Goal: Task Accomplishment & Management: Use online tool/utility

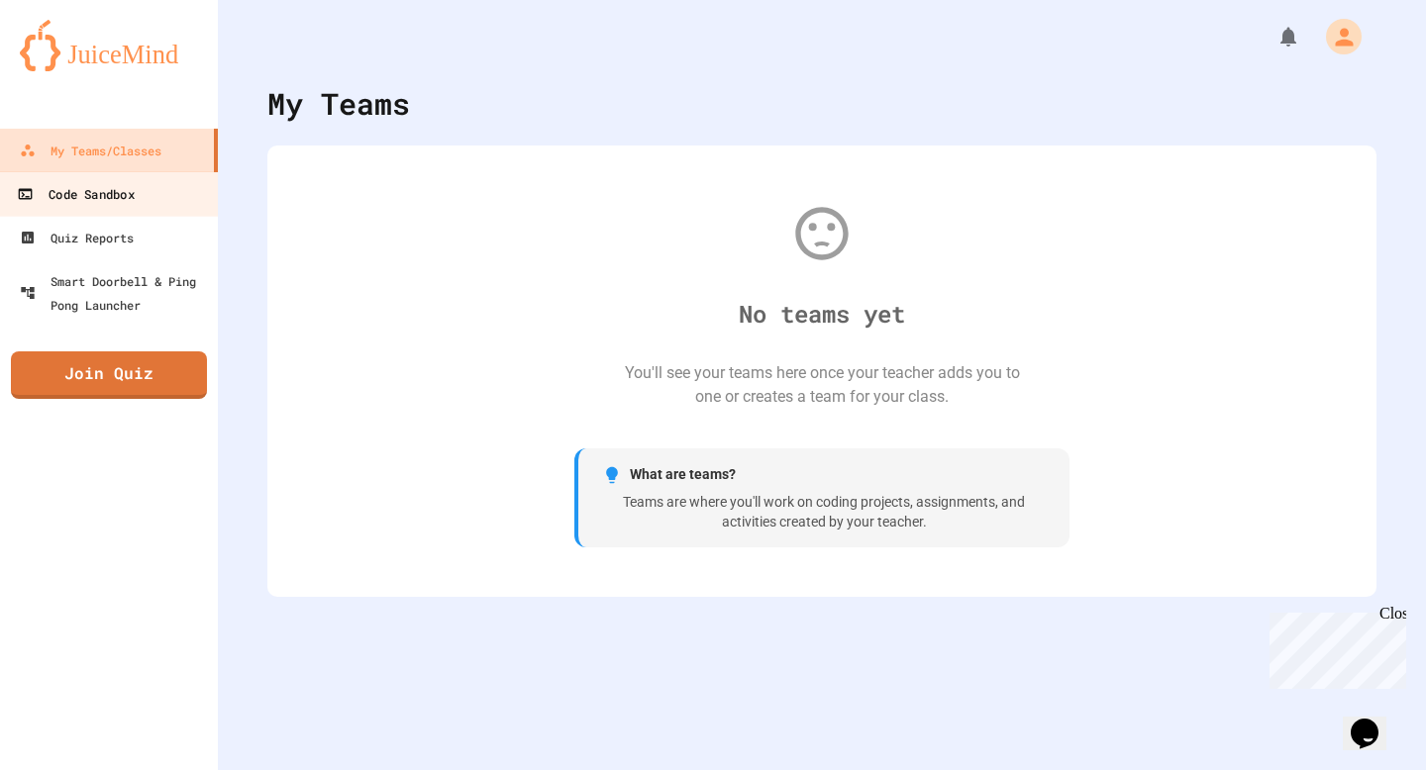
click at [152, 196] on link "Code Sandbox" at bounding box center [109, 193] width 225 height 45
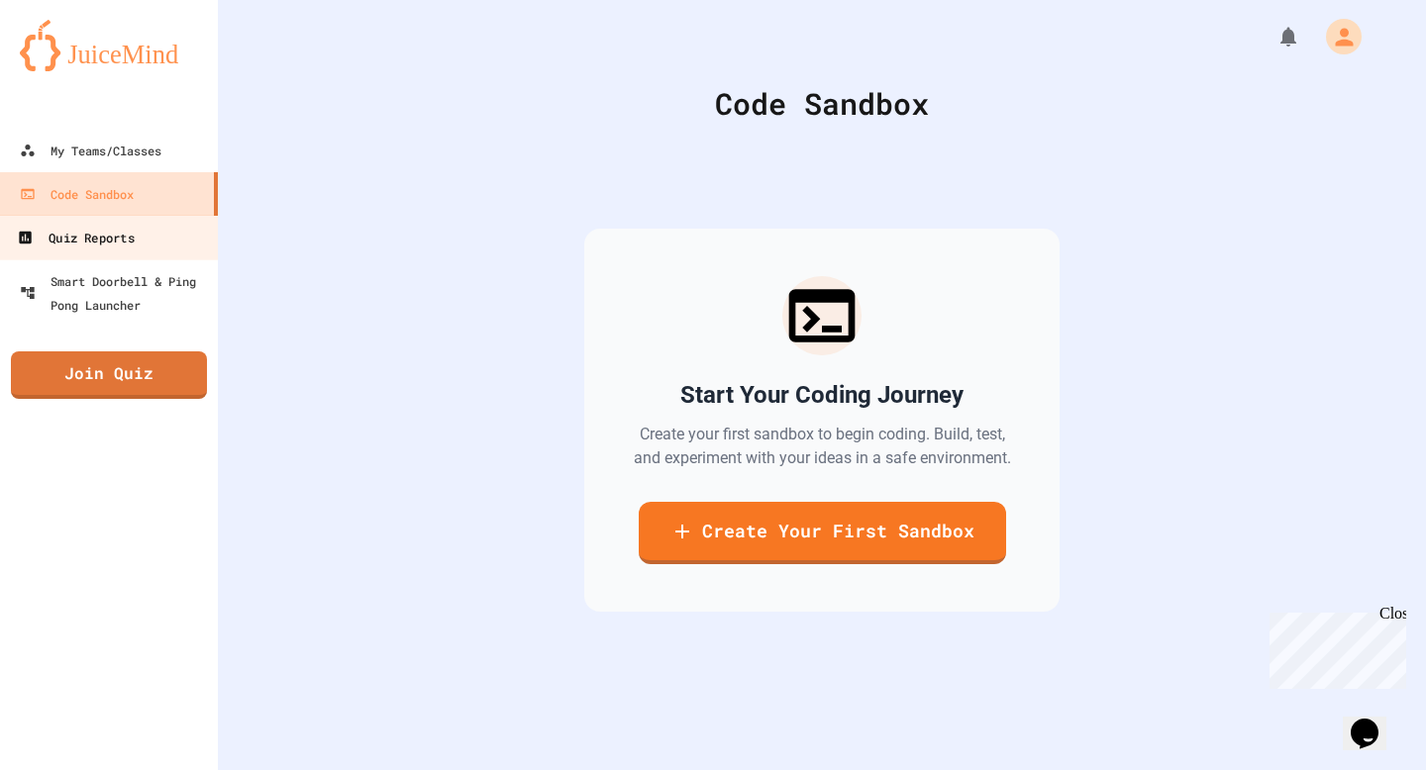
click at [150, 230] on link "Quiz Reports" at bounding box center [109, 237] width 225 height 45
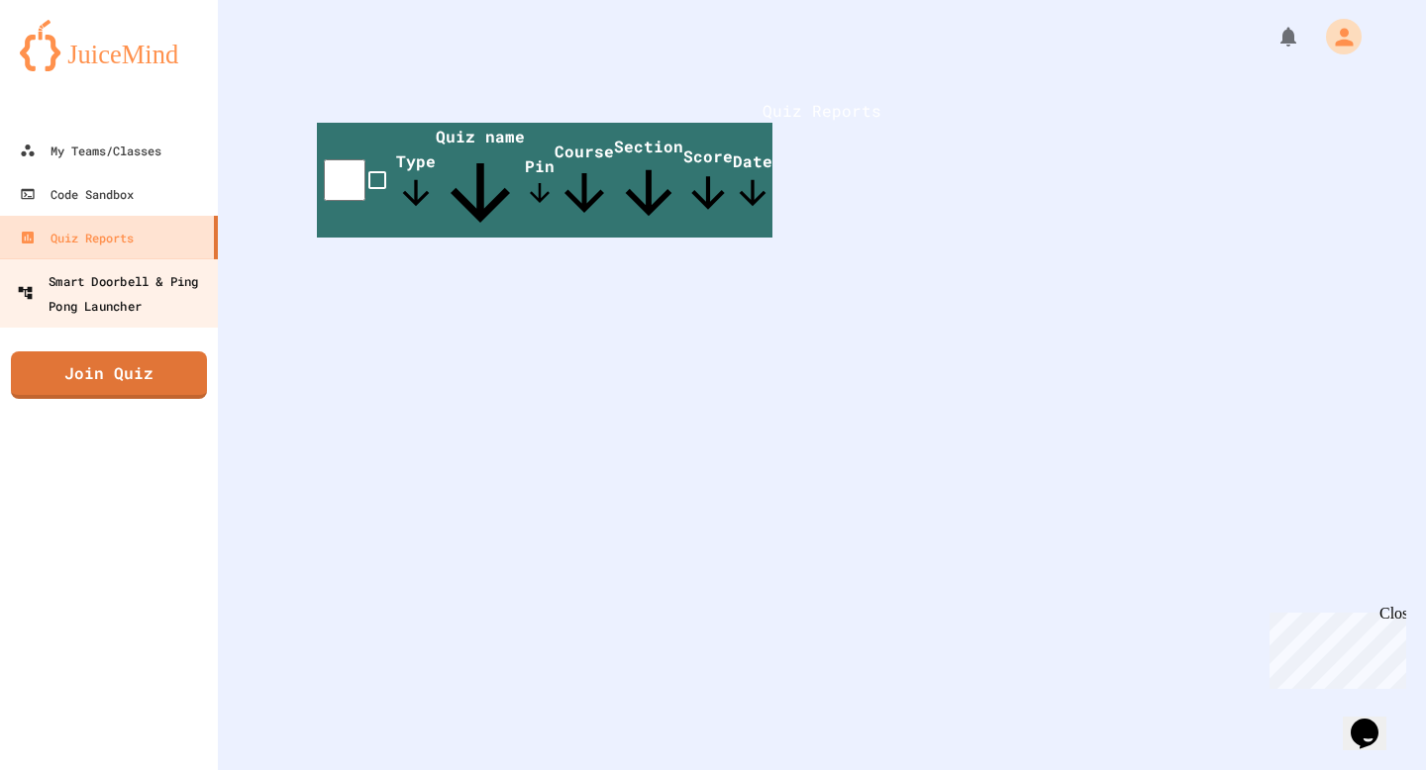
click at [142, 295] on div "Smart Doorbell & Ping Pong Launcher" at bounding box center [115, 292] width 196 height 49
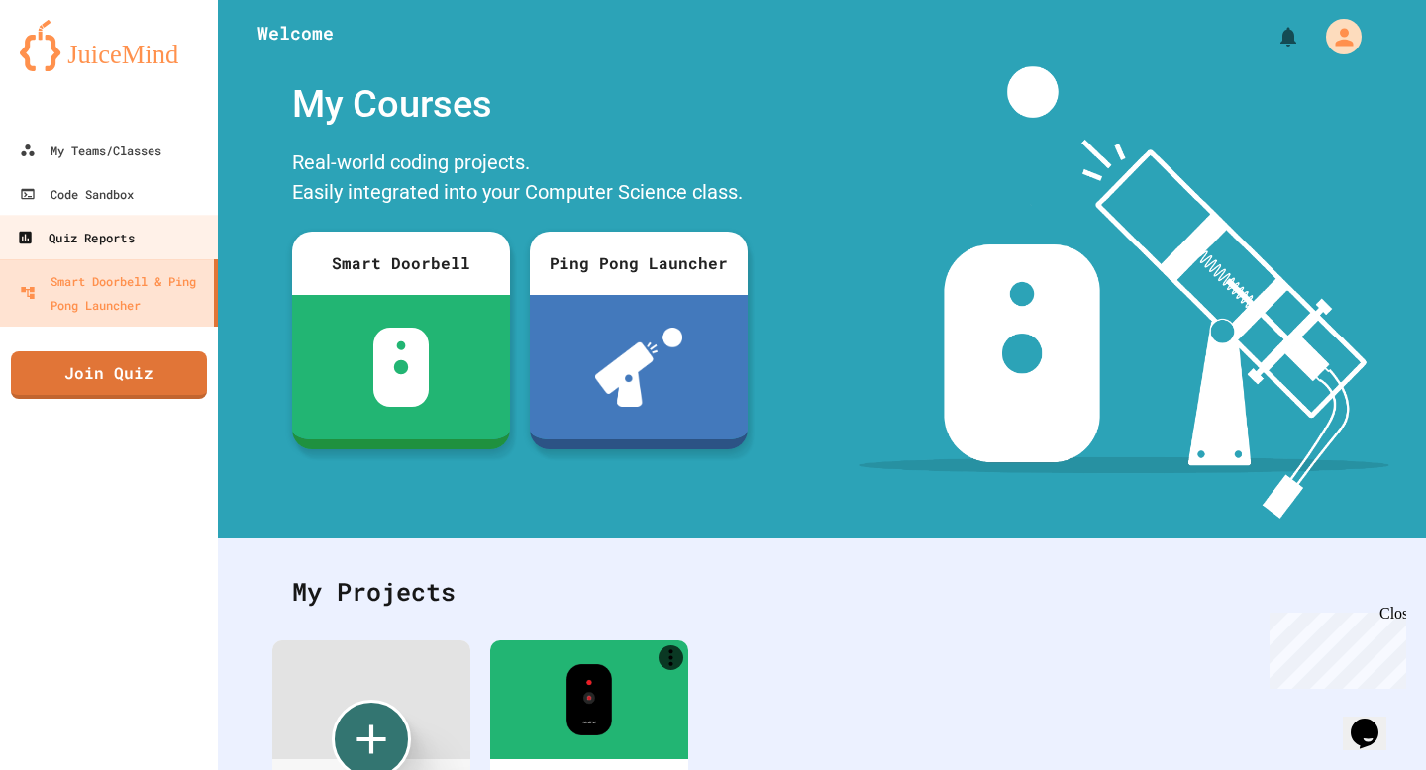
click at [150, 245] on link "Quiz Reports" at bounding box center [109, 237] width 225 height 45
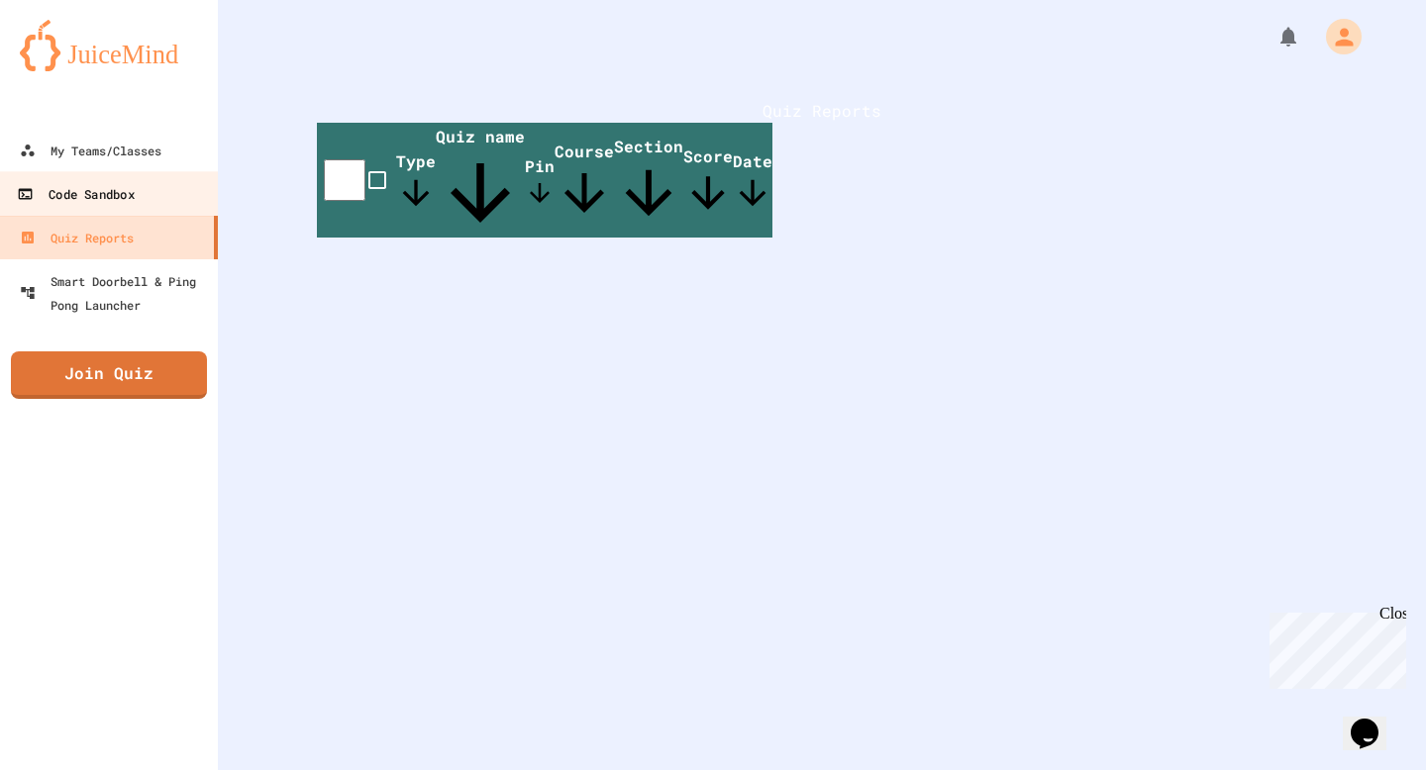
click at [161, 197] on link "Code Sandbox" at bounding box center [109, 193] width 225 height 45
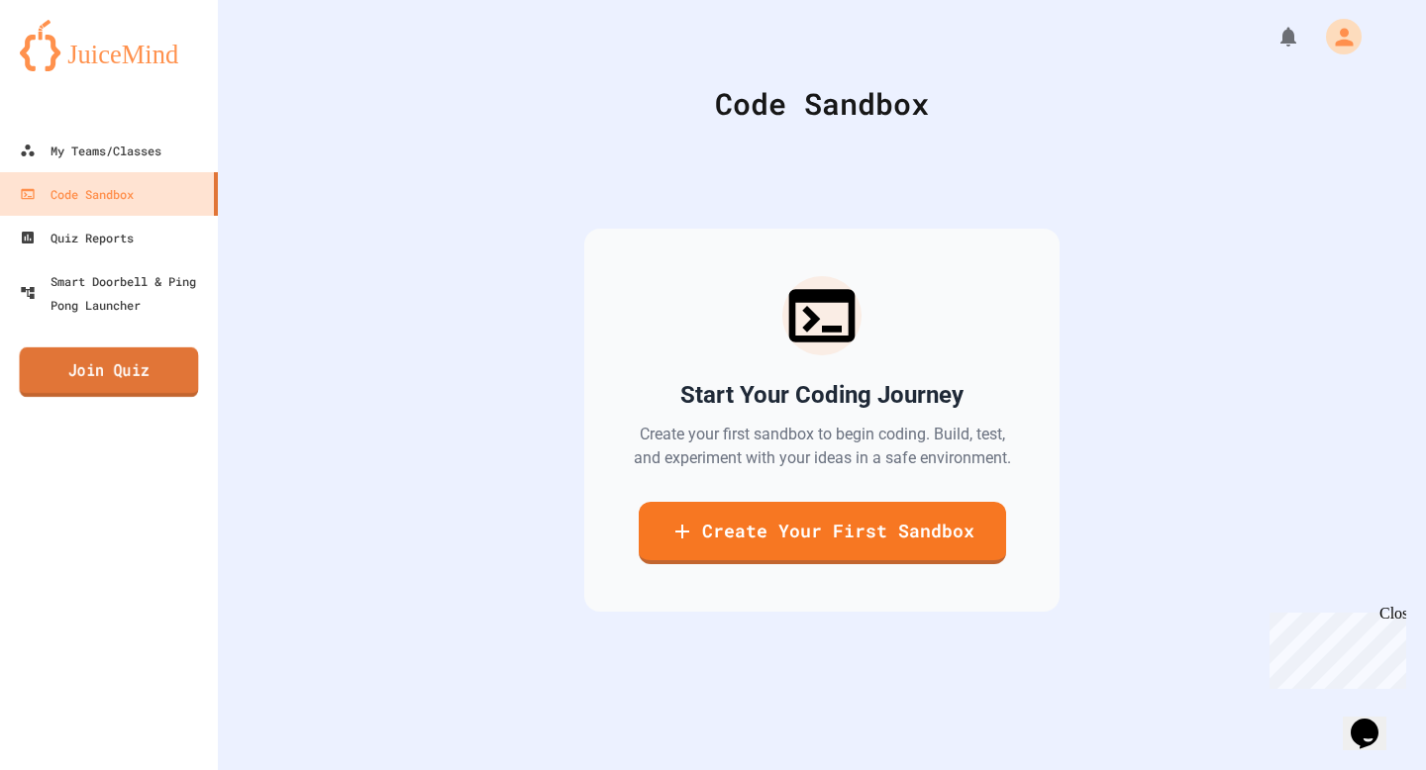
click at [143, 373] on link "Join Quiz" at bounding box center [109, 373] width 179 height 50
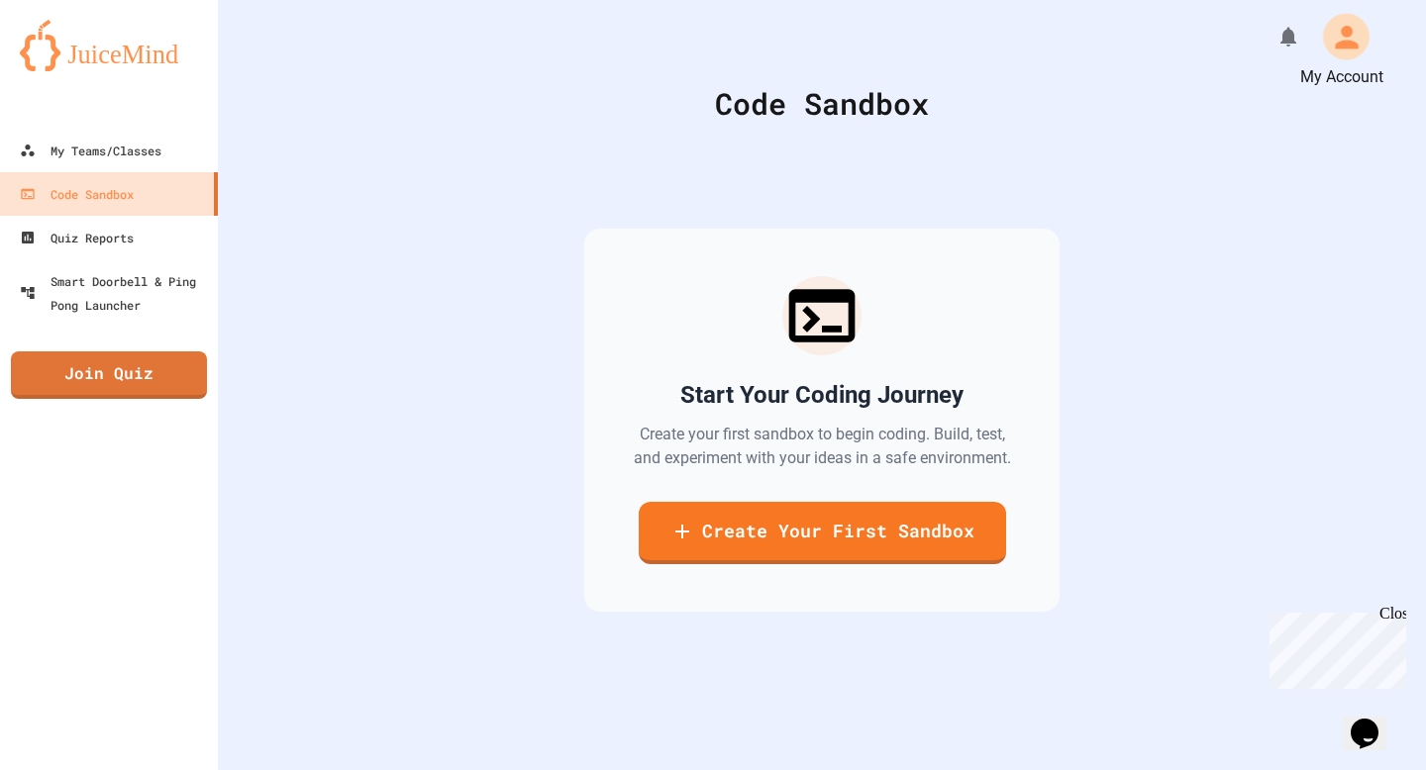
click at [1366, 38] on button "My Account" at bounding box center [1345, 36] width 59 height 59
click at [1212, 337] on div at bounding box center [713, 385] width 1426 height 770
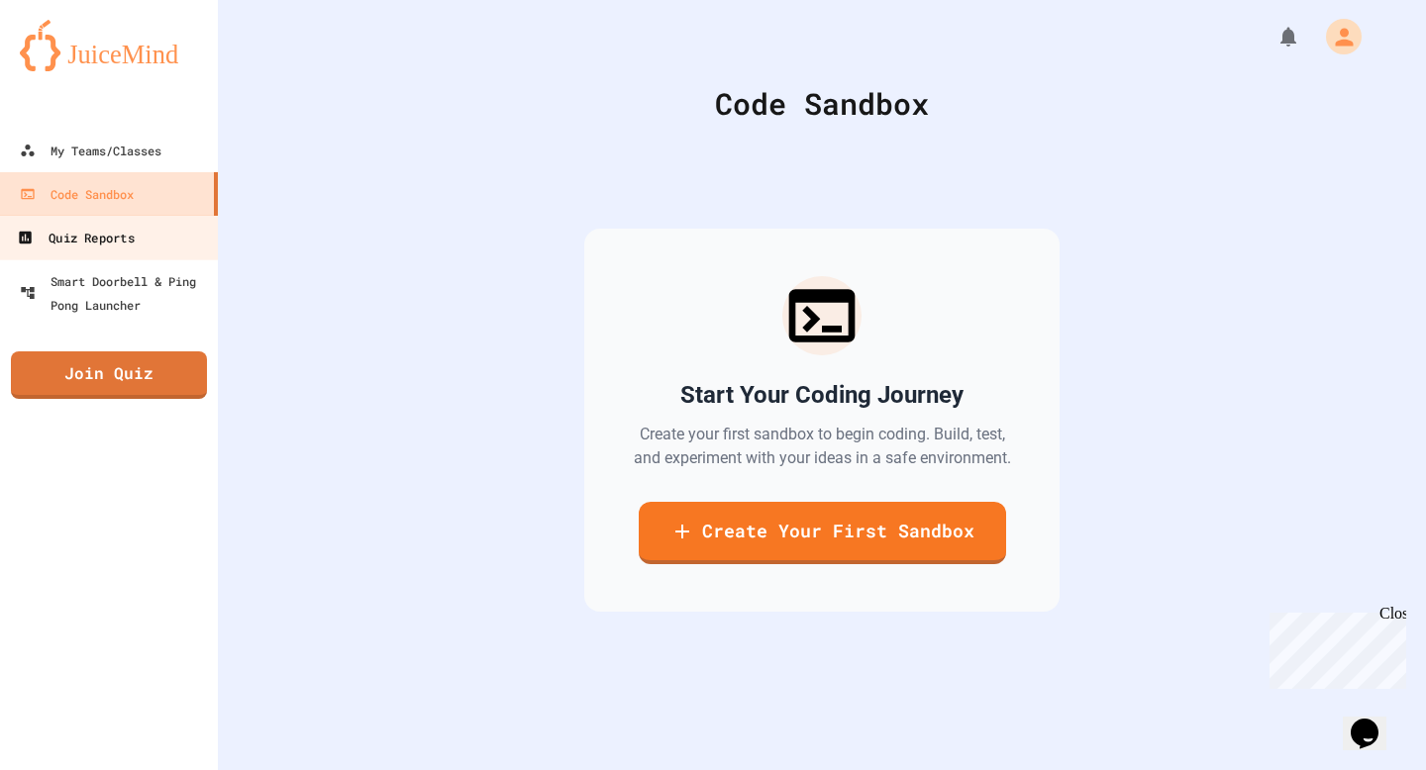
click at [93, 231] on div "Quiz Reports" at bounding box center [75, 238] width 117 height 25
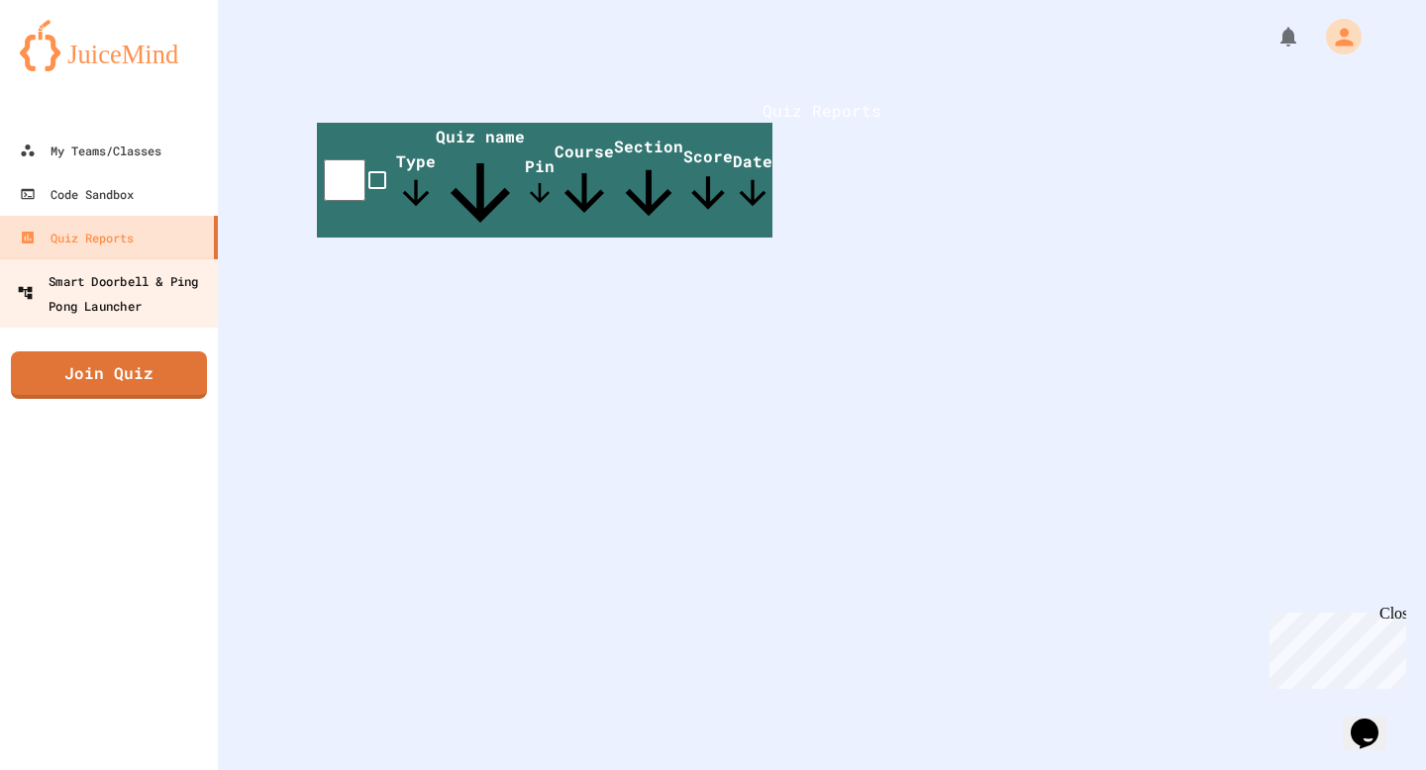
click at [96, 291] on div "Smart Doorbell & Ping Pong Launcher" at bounding box center [115, 292] width 196 height 49
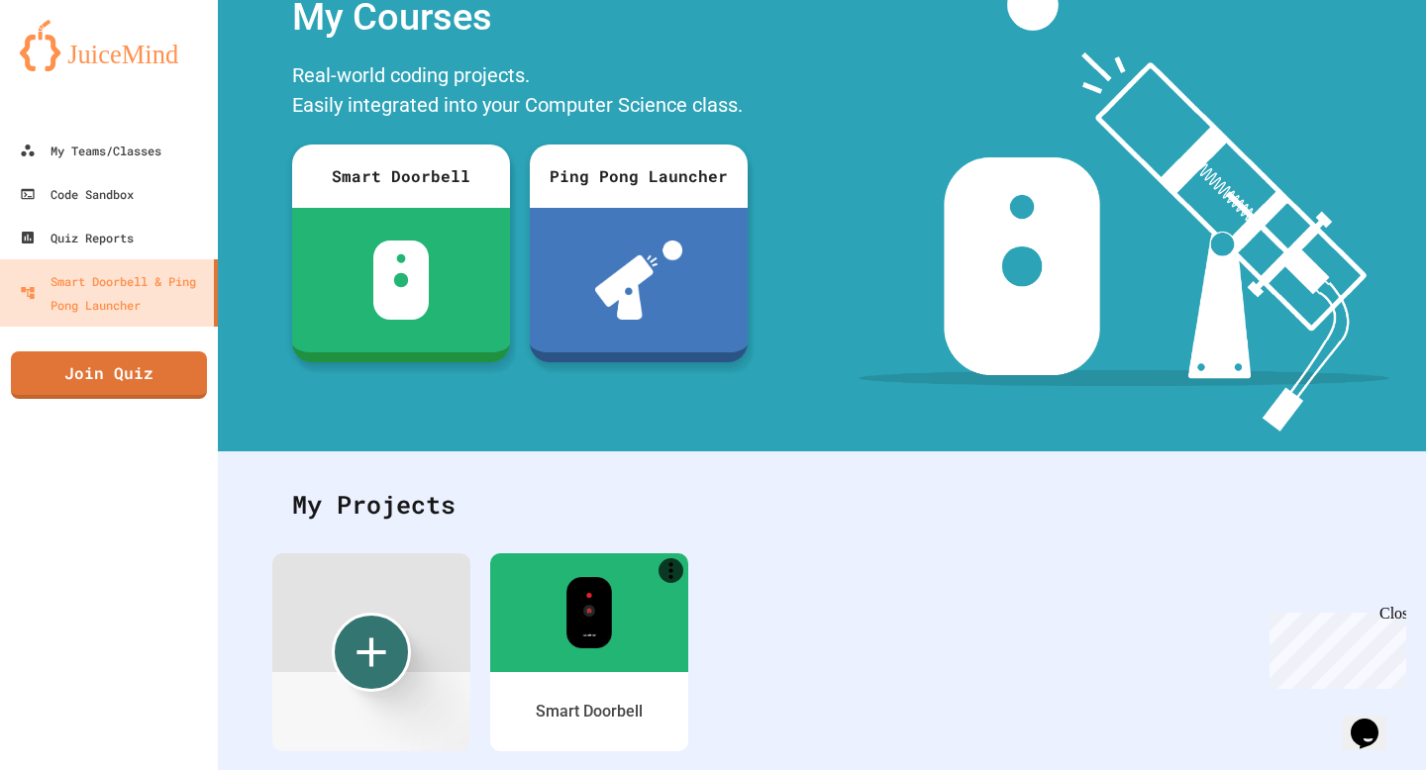
scroll to position [132, 0]
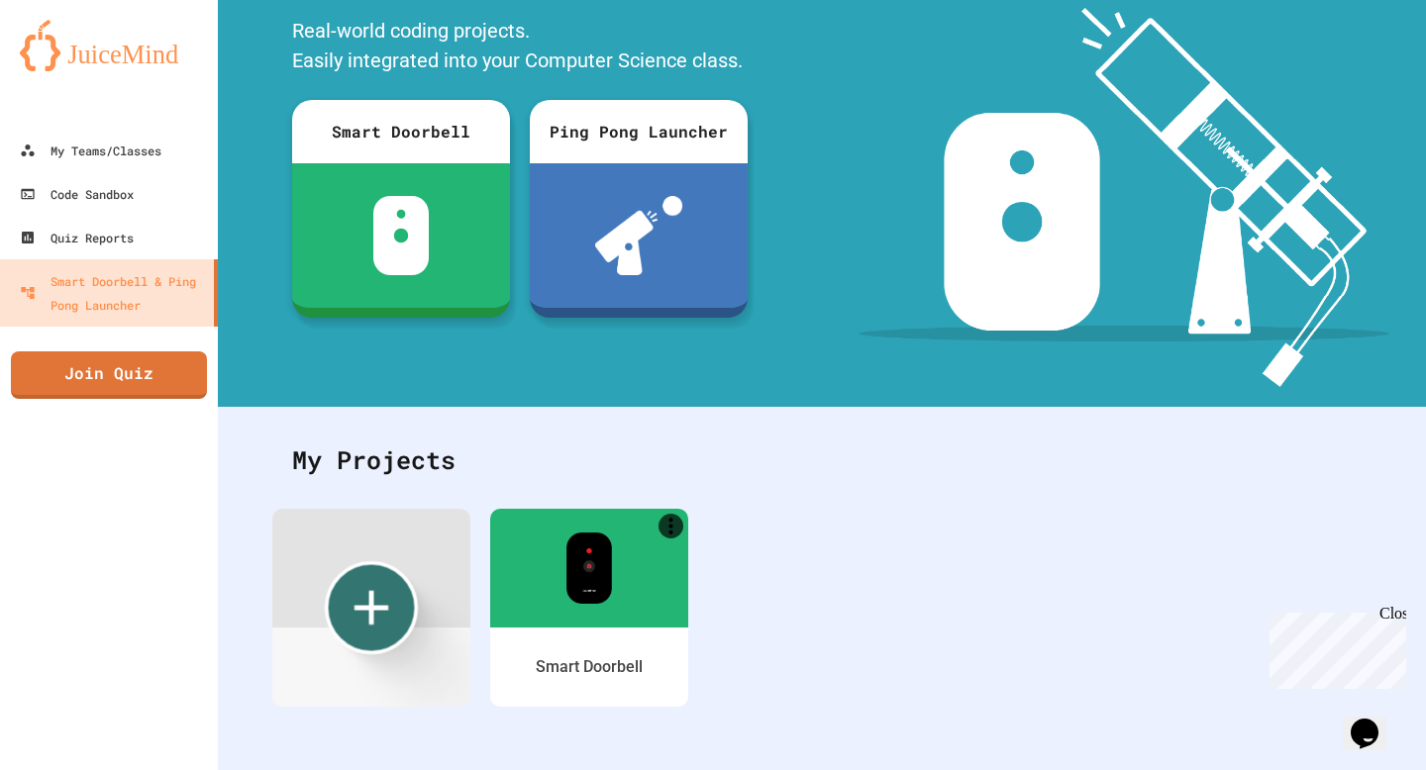
click at [377, 600] on icon "Create new" at bounding box center [372, 607] width 58 height 58
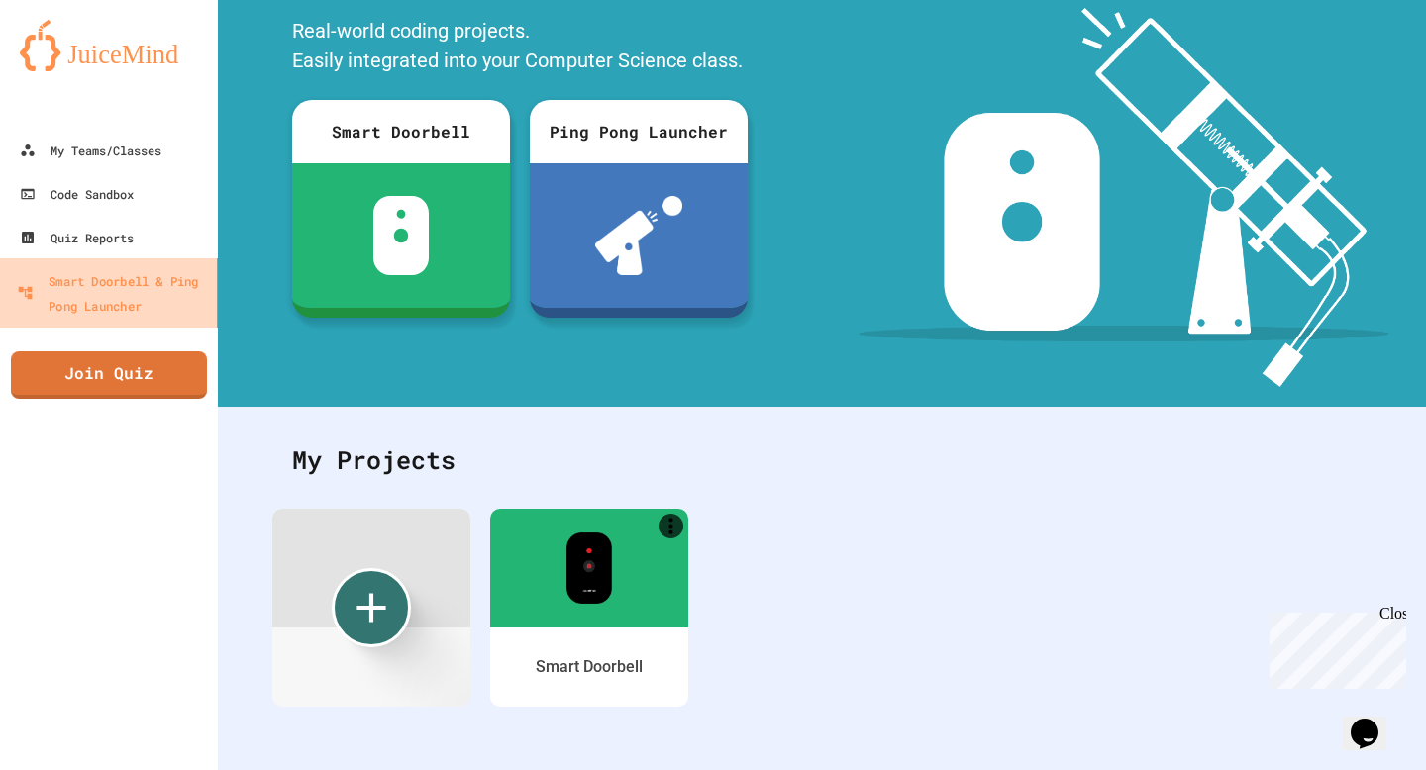
click at [39, 286] on div "Smart Doorbell & Ping Pong Launcher" at bounding box center [113, 292] width 192 height 49
click at [42, 249] on div "Quiz Reports" at bounding box center [77, 238] width 114 height 24
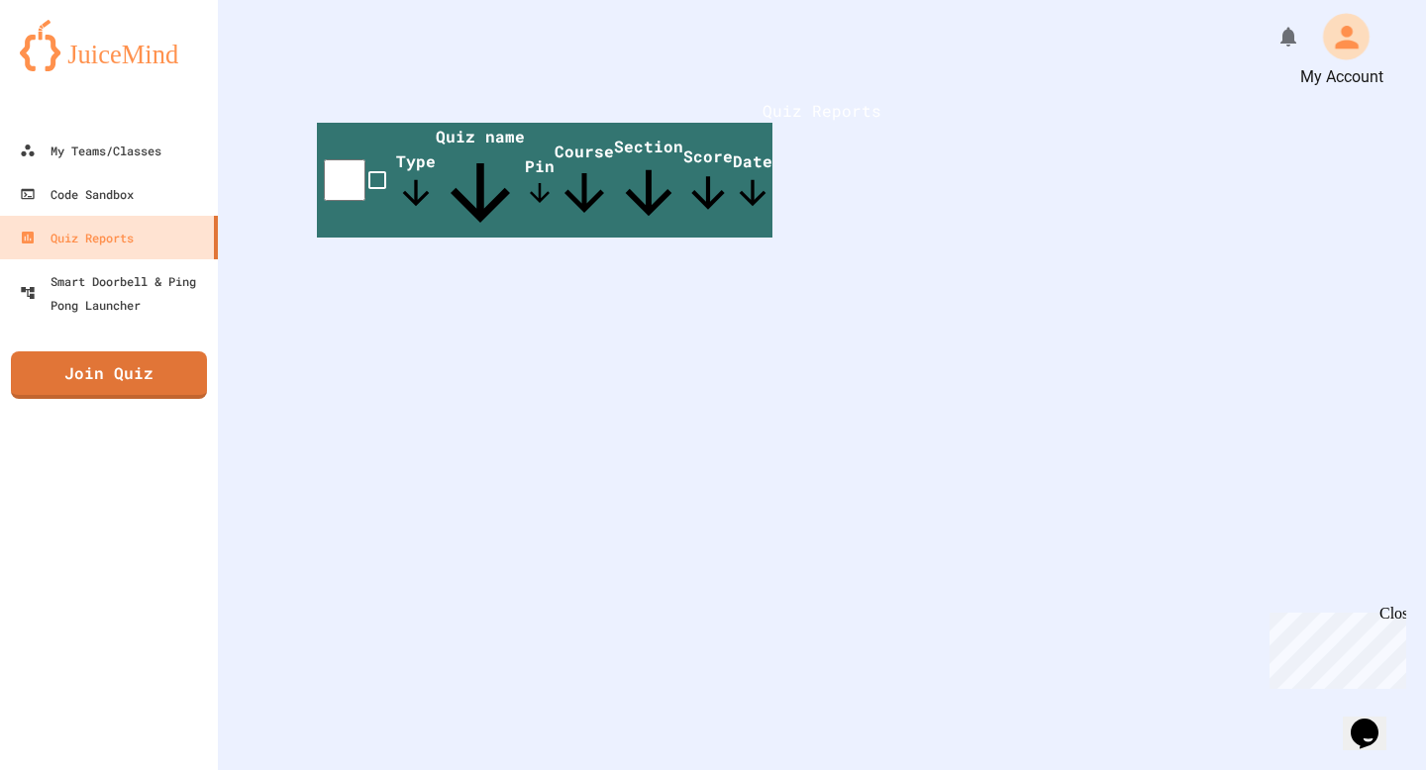
click at [1338, 36] on icon "My Account" at bounding box center [1346, 36] width 35 height 35
click at [1096, 342] on div at bounding box center [713, 385] width 1426 height 770
click at [394, 201] on th at bounding box center [356, 180] width 79 height 115
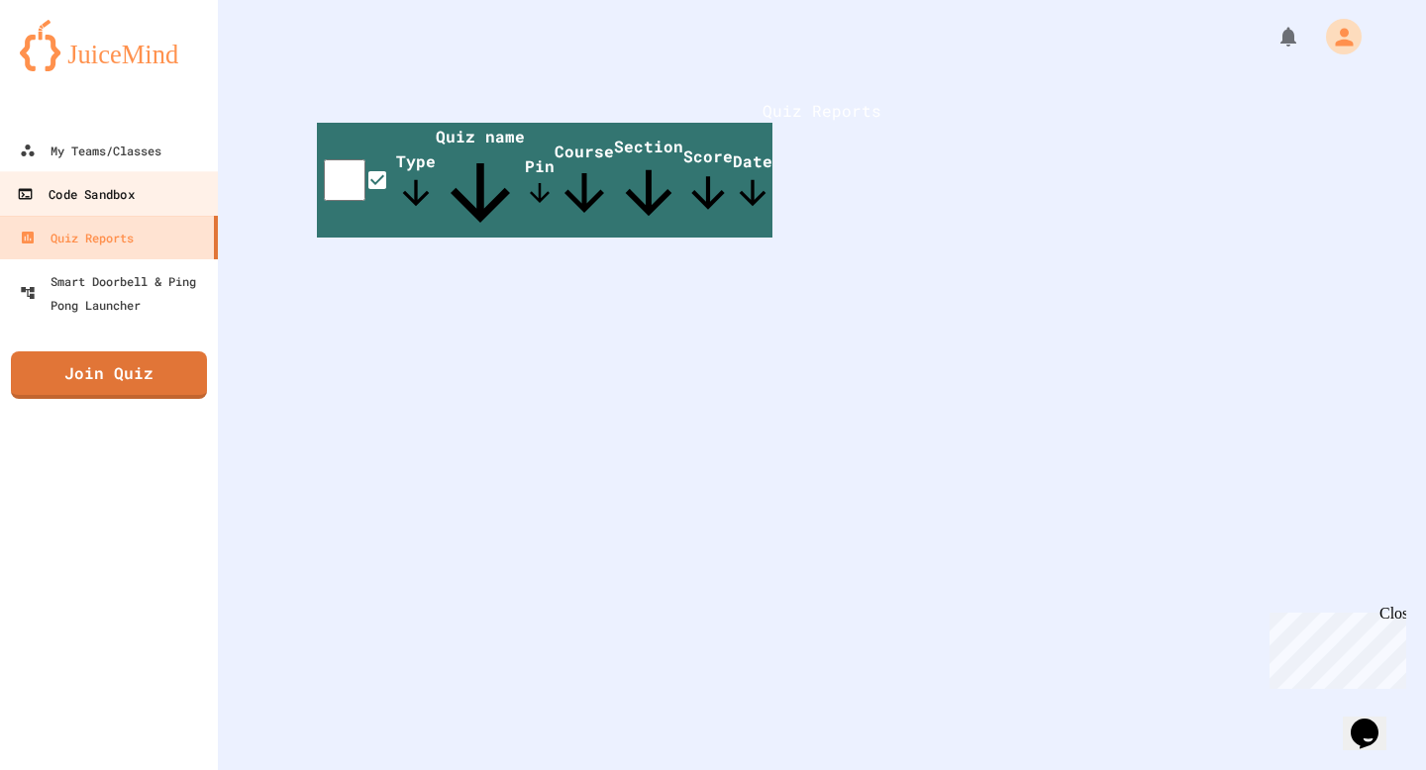
click at [179, 188] on link "Code Sandbox" at bounding box center [109, 193] width 225 height 45
click at [175, 188] on link "Code Sandbox" at bounding box center [109, 193] width 225 height 45
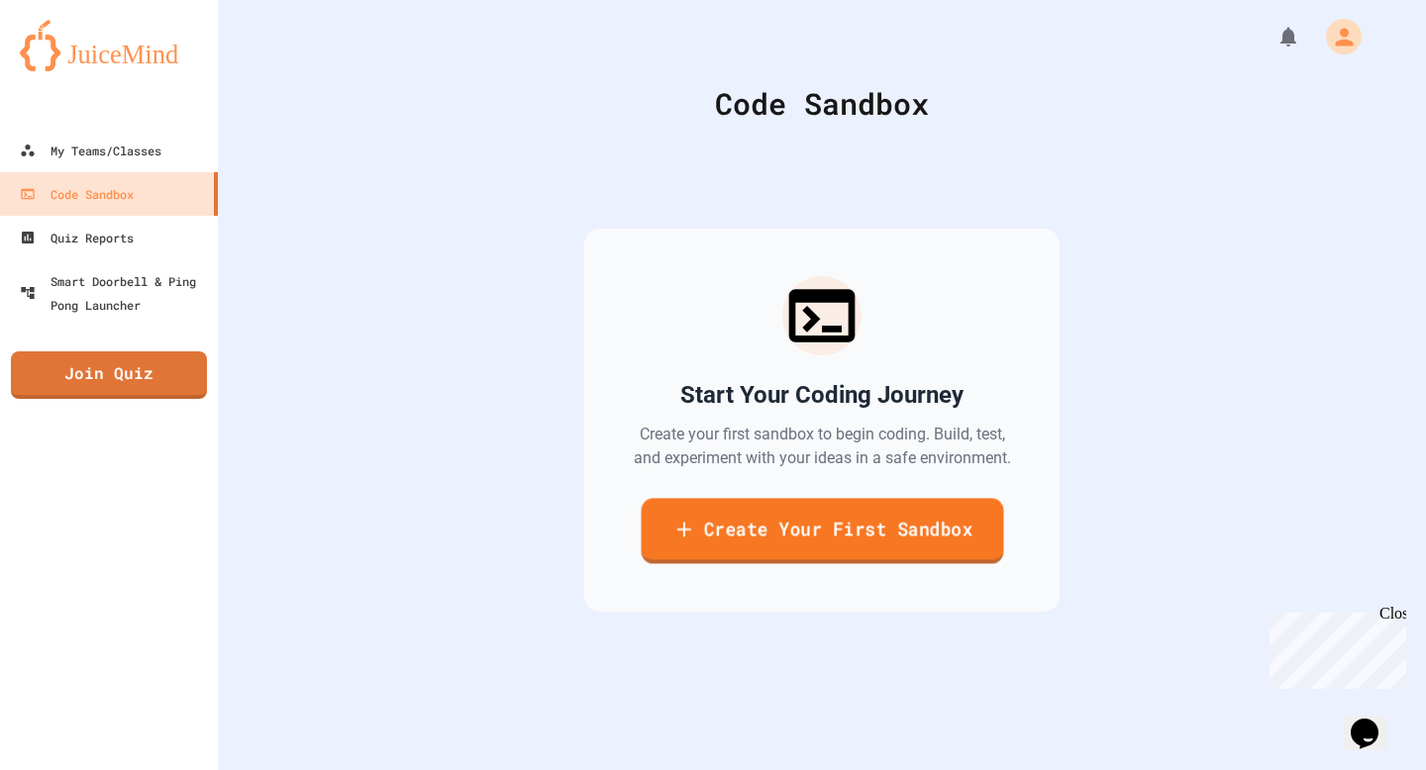
click at [800, 563] on link "Create Your First Sandbox" at bounding box center [822, 530] width 362 height 65
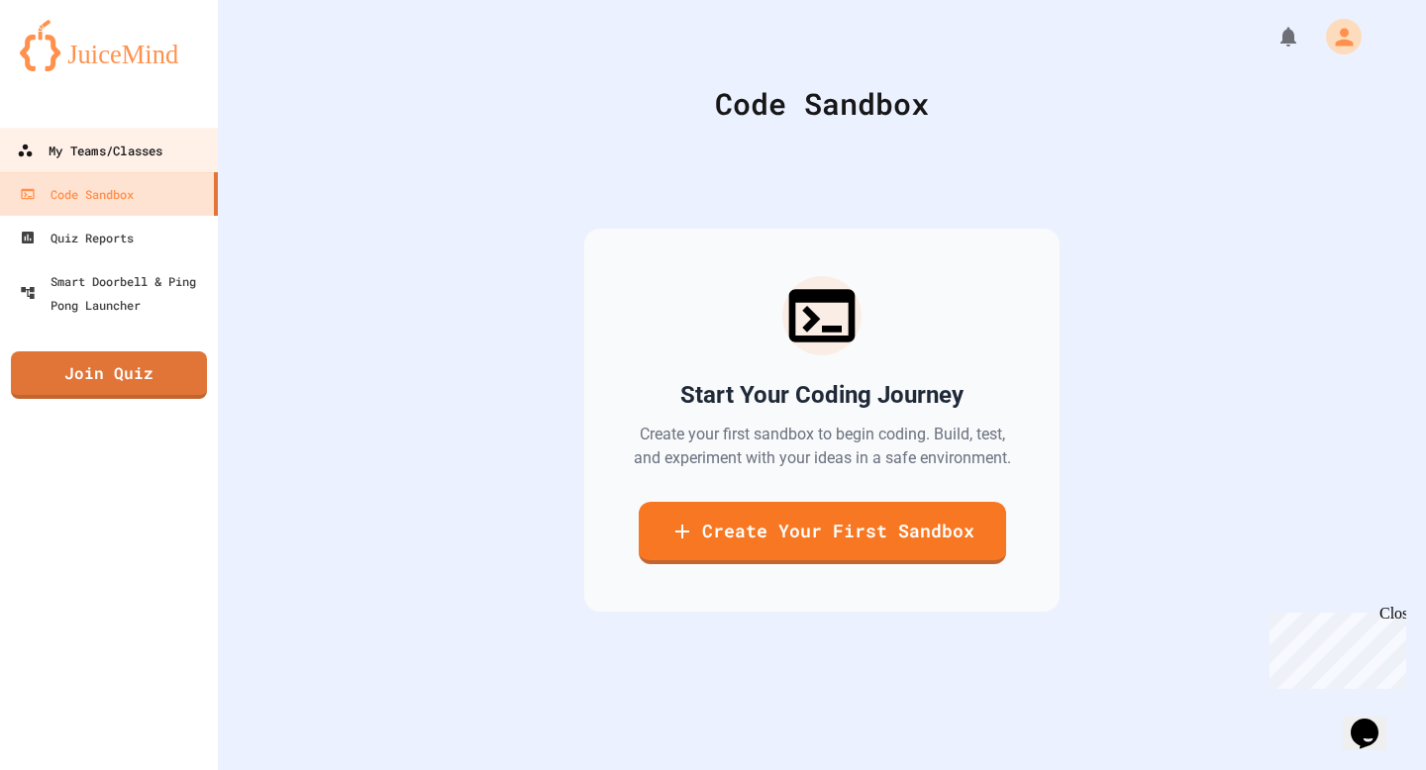
click at [25, 166] on link "My Teams/Classes" at bounding box center [109, 150] width 225 height 45
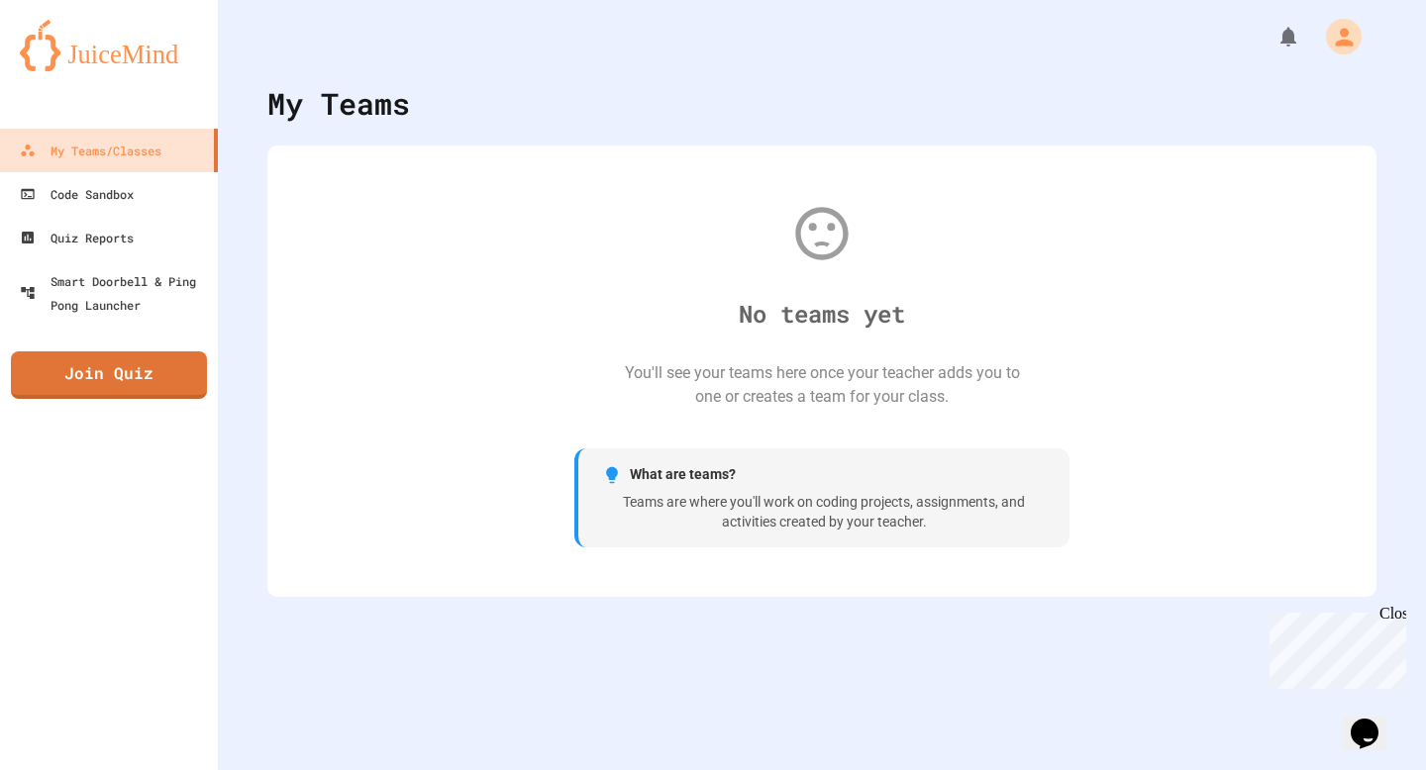
click at [660, 425] on div "No teams yet You'll see your teams here once your teacher adds you to one or cr…" at bounding box center [821, 371] width 1069 height 412
click at [736, 510] on div "Teams are where you'll work on coding projects, assignments, and activities cre…" at bounding box center [824, 512] width 444 height 39
click at [1324, 42] on button "My Account" at bounding box center [1346, 36] width 59 height 59
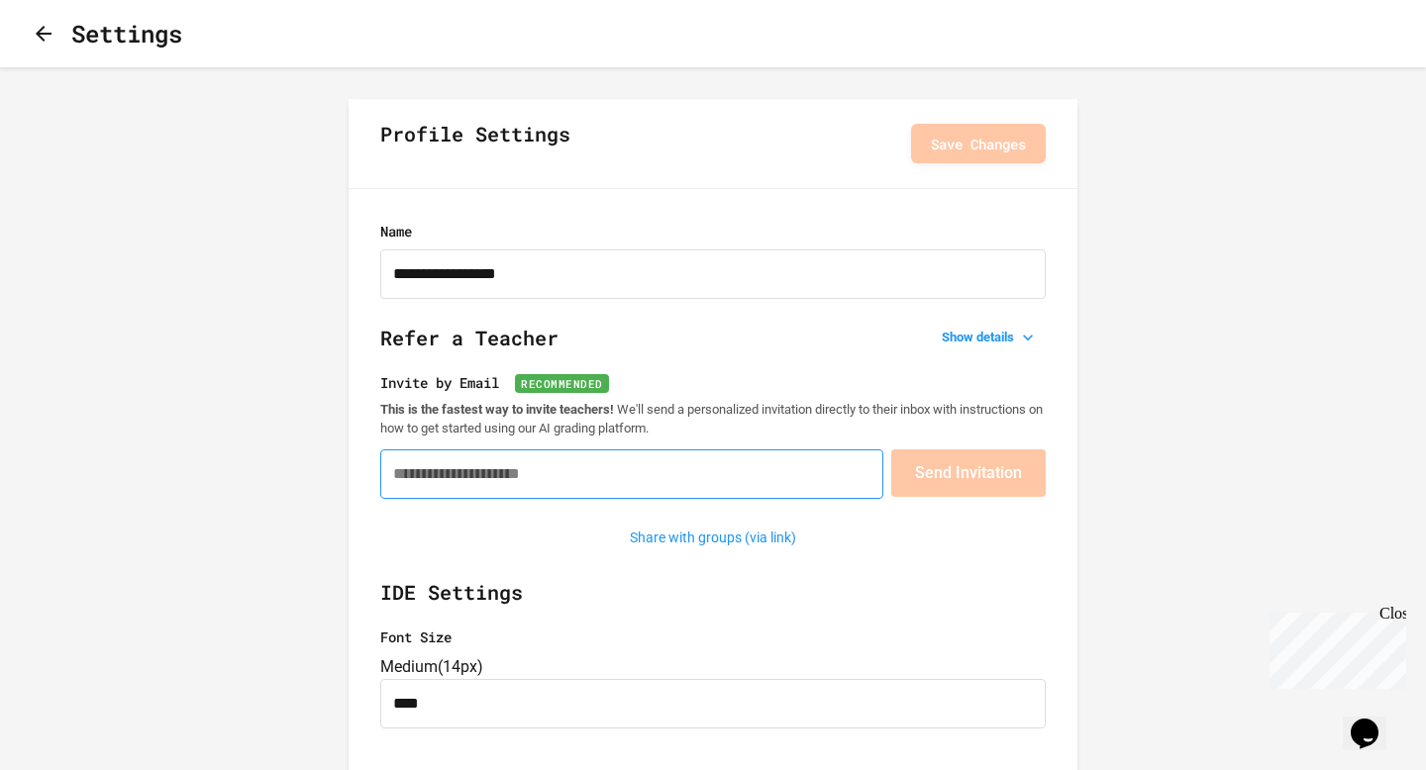
click at [523, 490] on input "Invite by Email Recommended" at bounding box center [631, 475] width 503 height 50
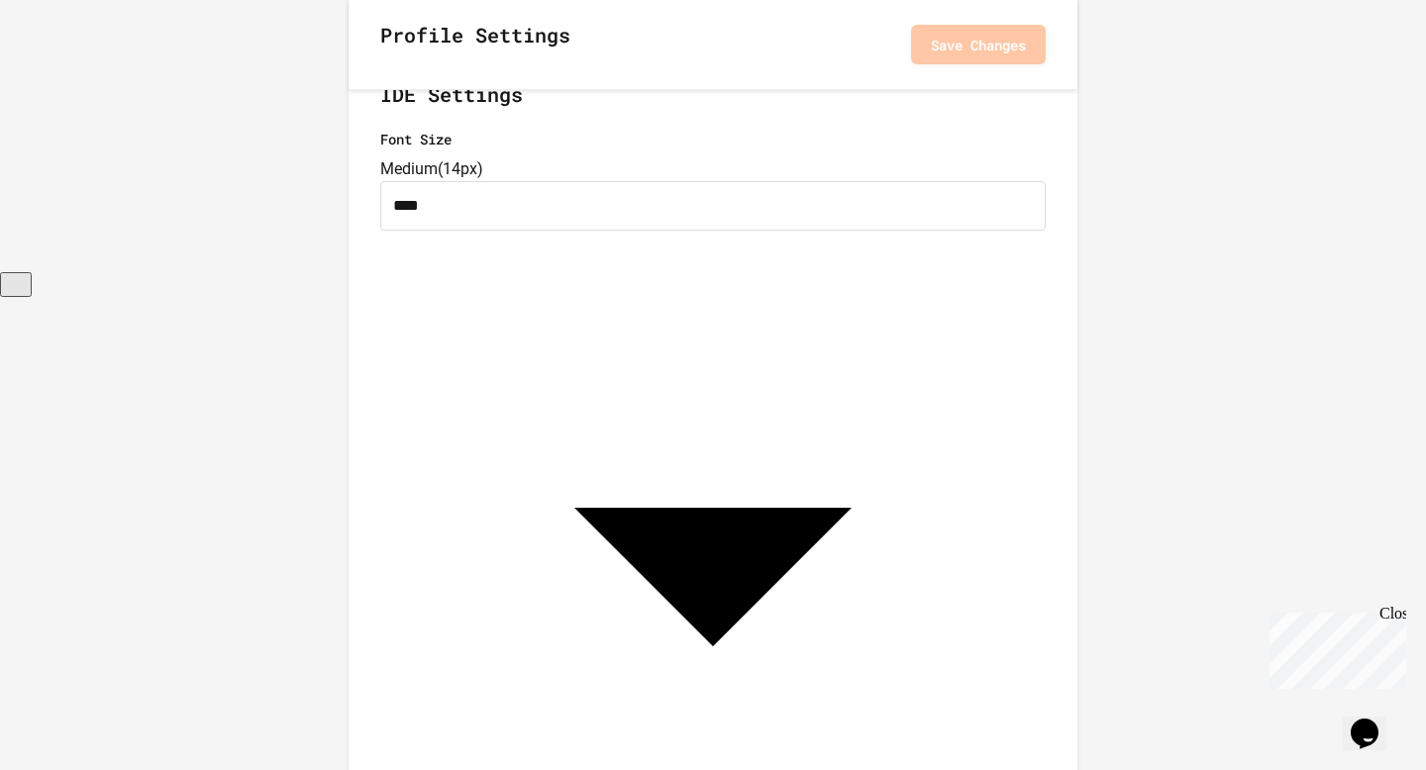
scroll to position [253, 0]
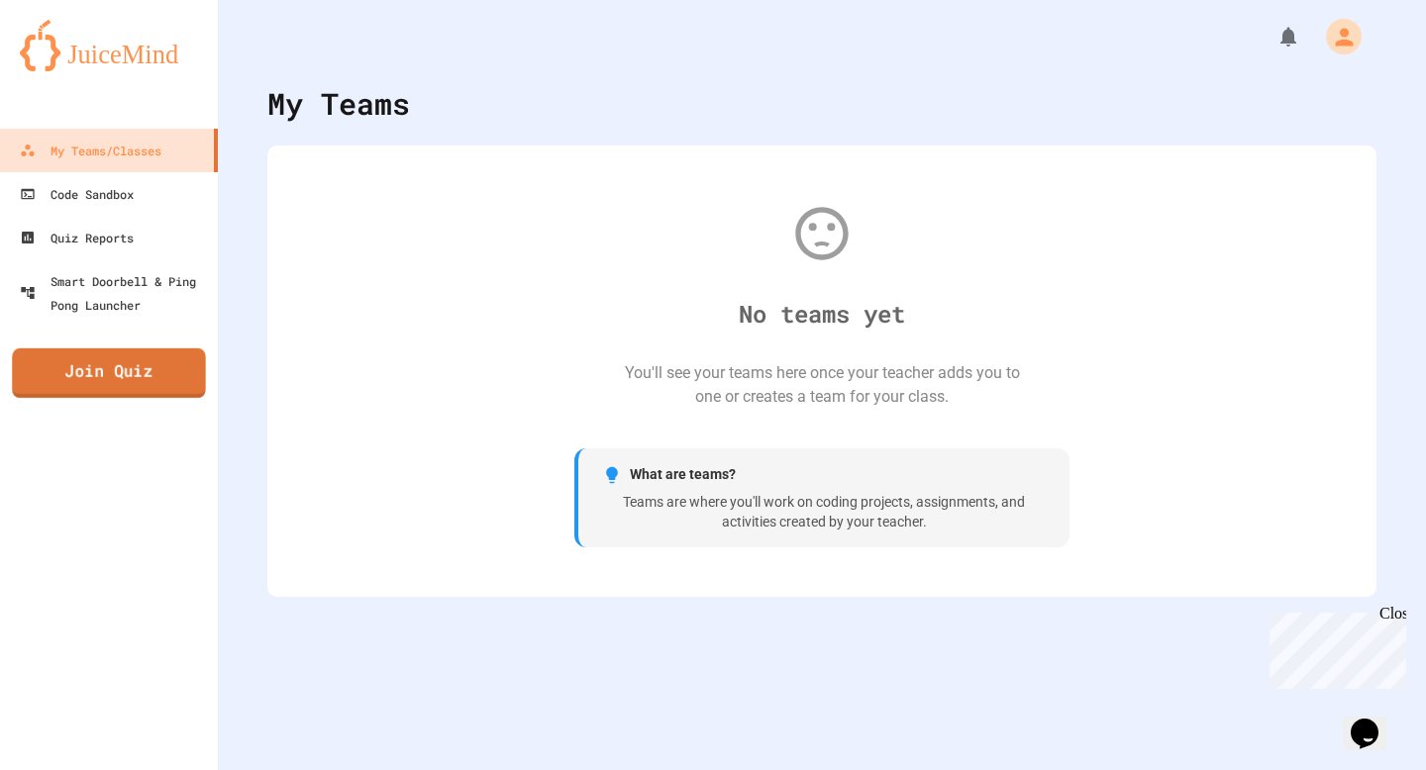
click at [125, 371] on link "Join Quiz" at bounding box center [109, 374] width 194 height 50
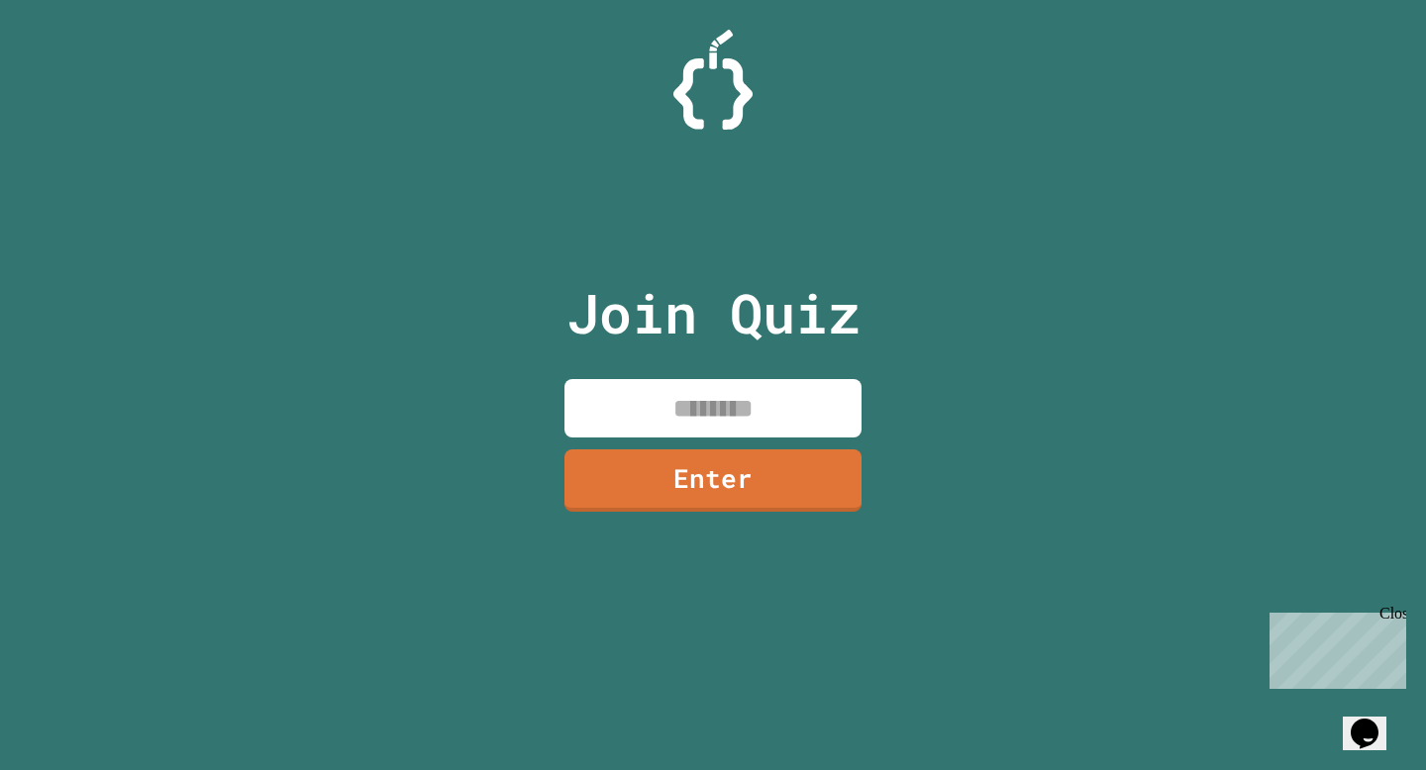
click at [726, 415] on input at bounding box center [712, 408] width 297 height 58
paste input
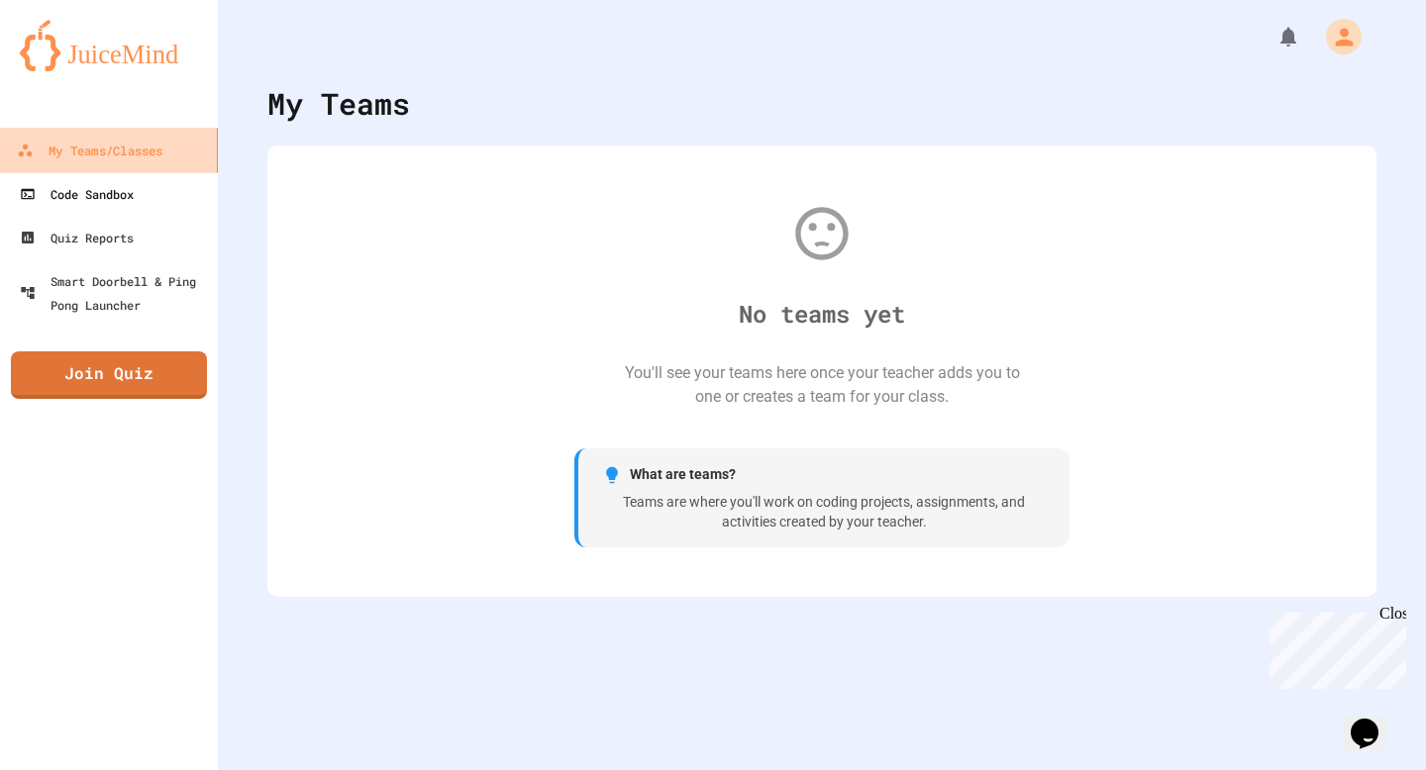
click at [157, 180] on link "Code Sandbox" at bounding box center [109, 194] width 218 height 44
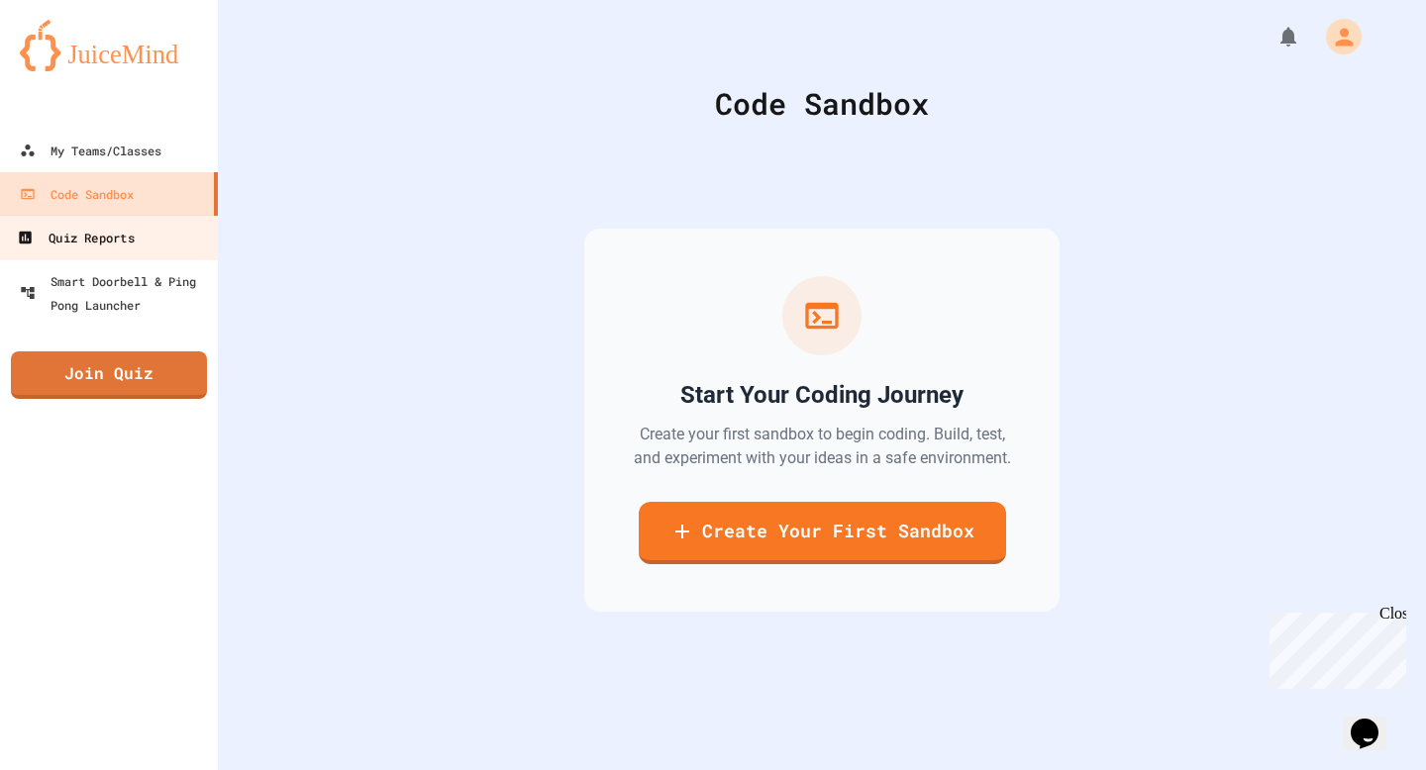
click at [157, 242] on link "Quiz Reports" at bounding box center [109, 237] width 225 height 45
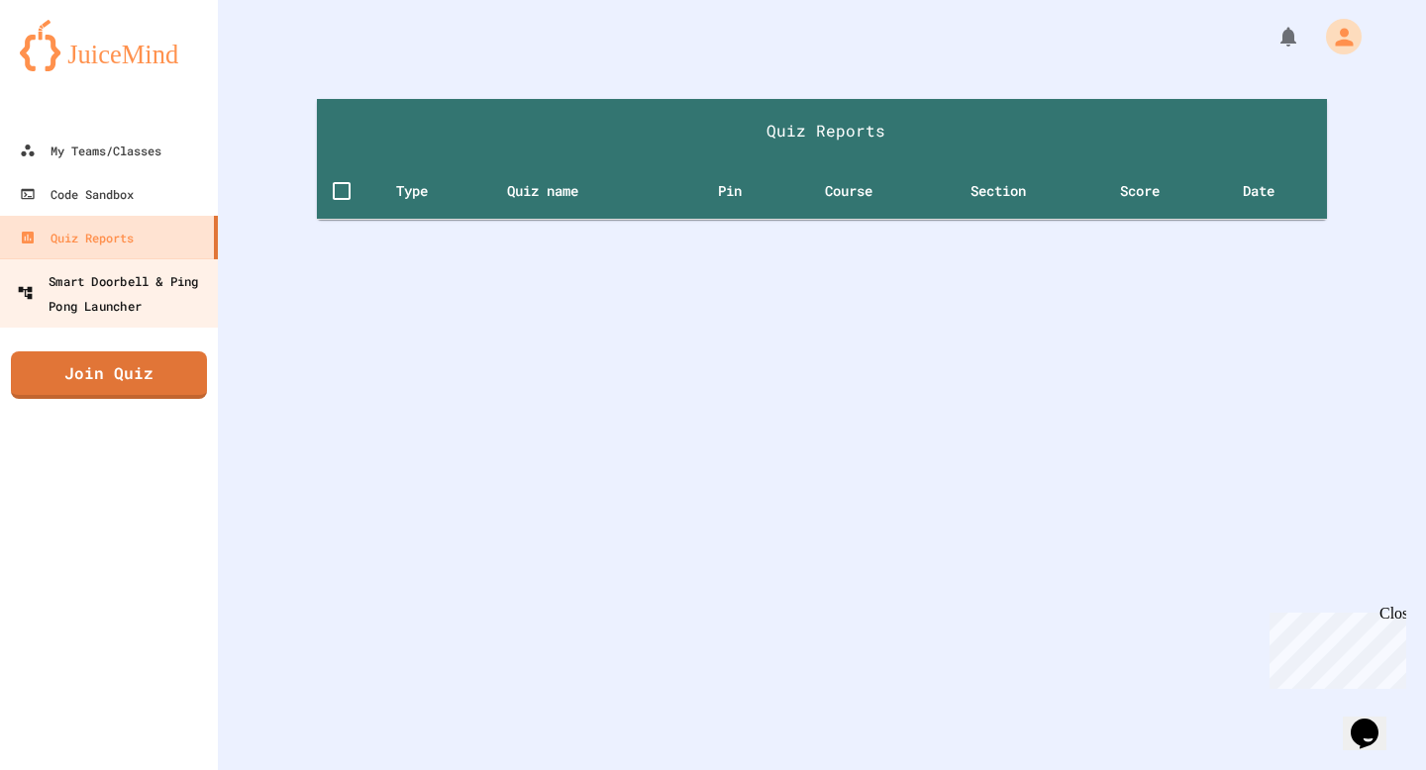
click at [152, 309] on div "Smart Doorbell & Ping Pong Launcher" at bounding box center [115, 292] width 196 height 49
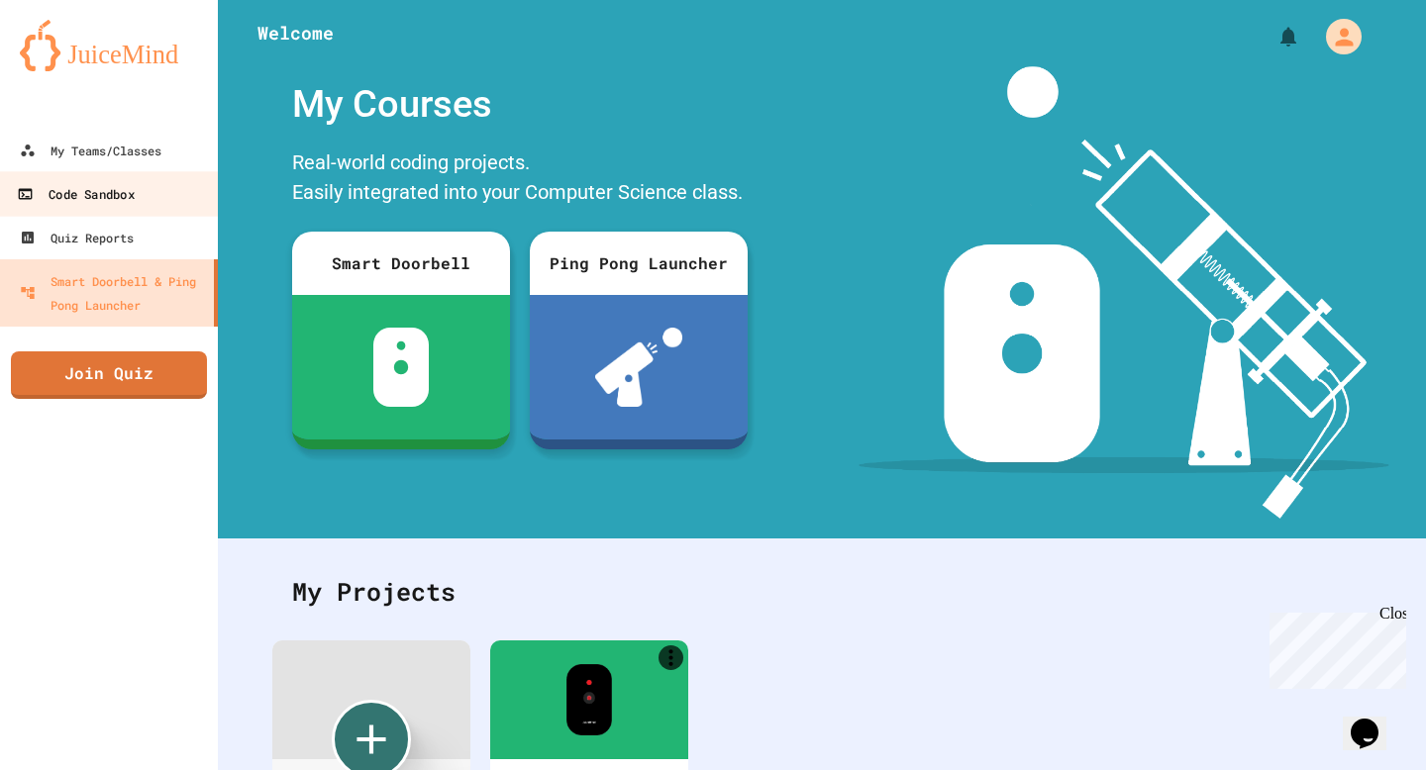
click at [150, 195] on link "Code Sandbox" at bounding box center [109, 193] width 225 height 45
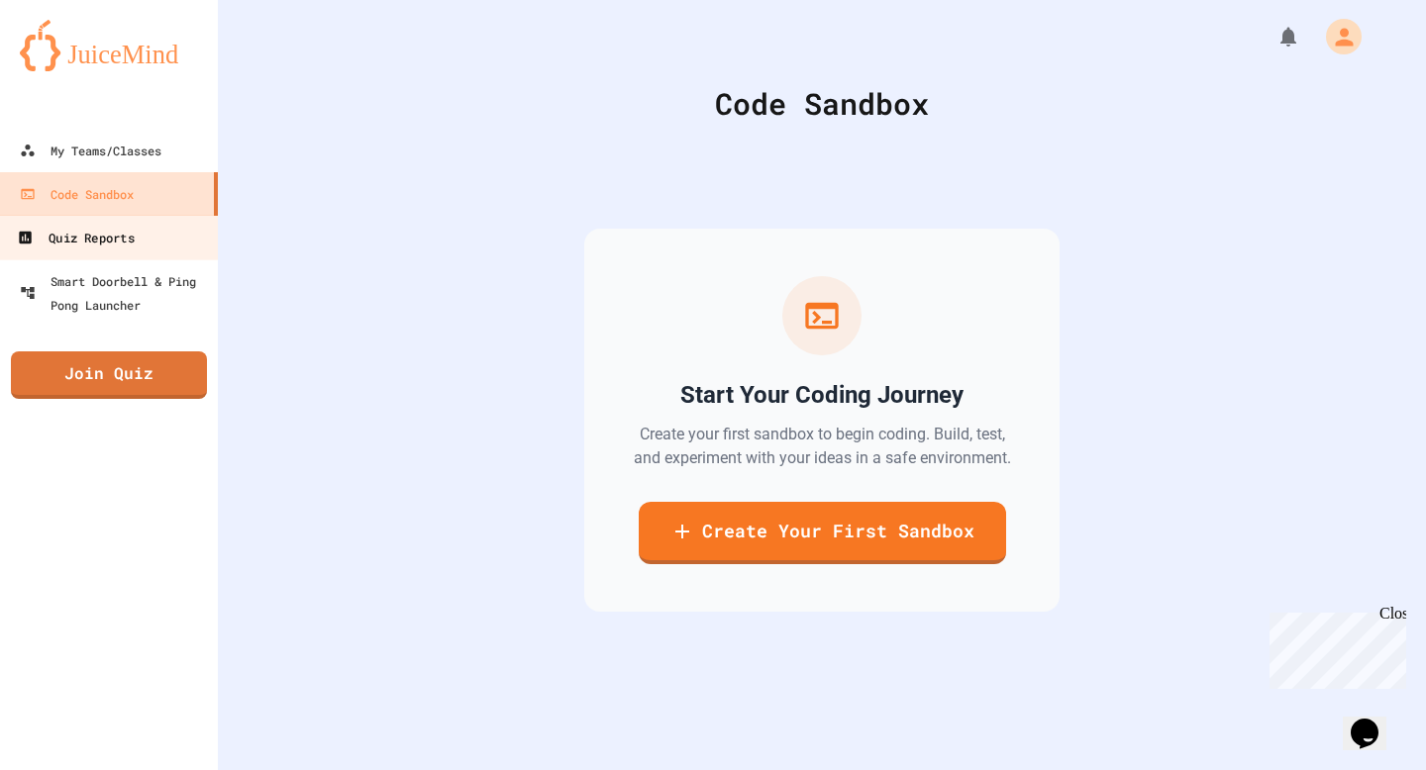
click at [149, 240] on link "Quiz Reports" at bounding box center [109, 237] width 225 height 45
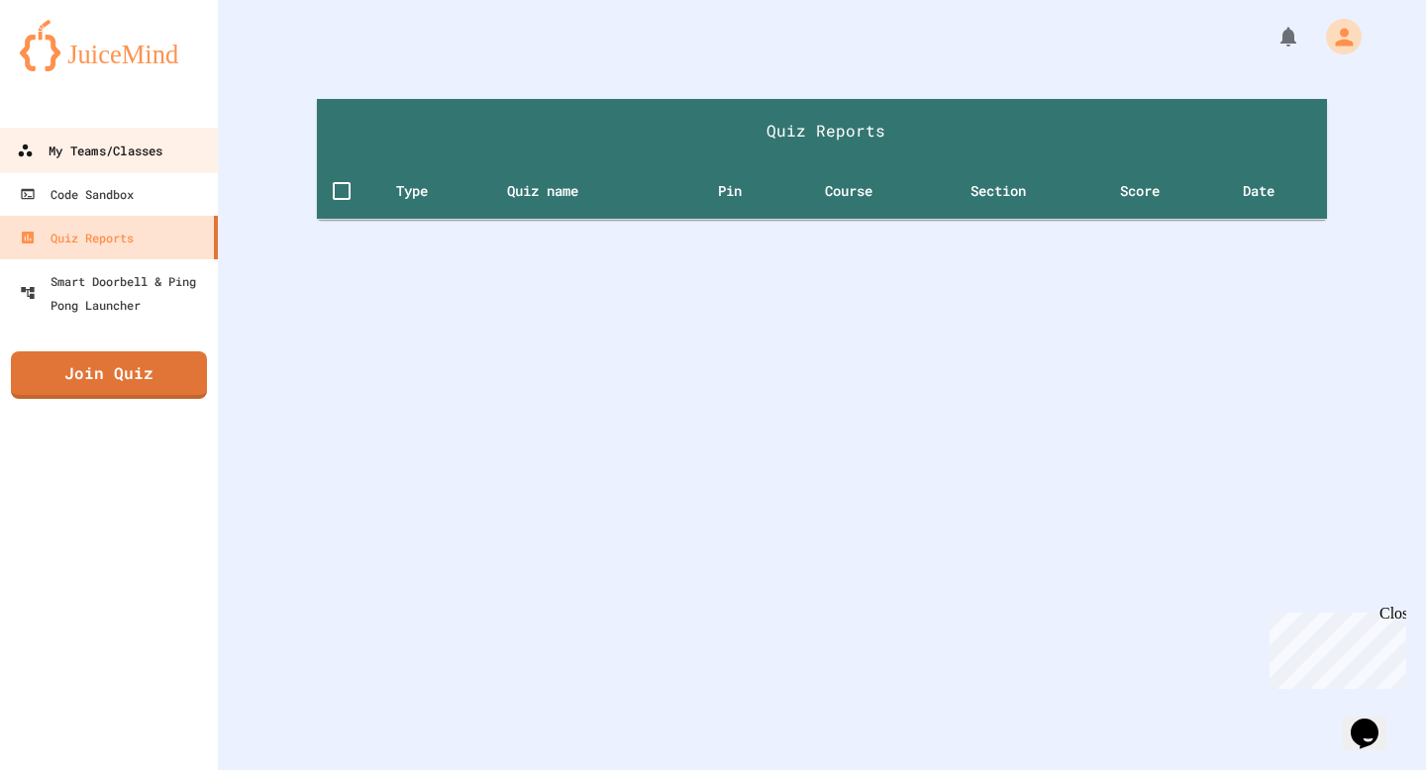
click at [104, 161] on div "My Teams/Classes" at bounding box center [90, 151] width 146 height 25
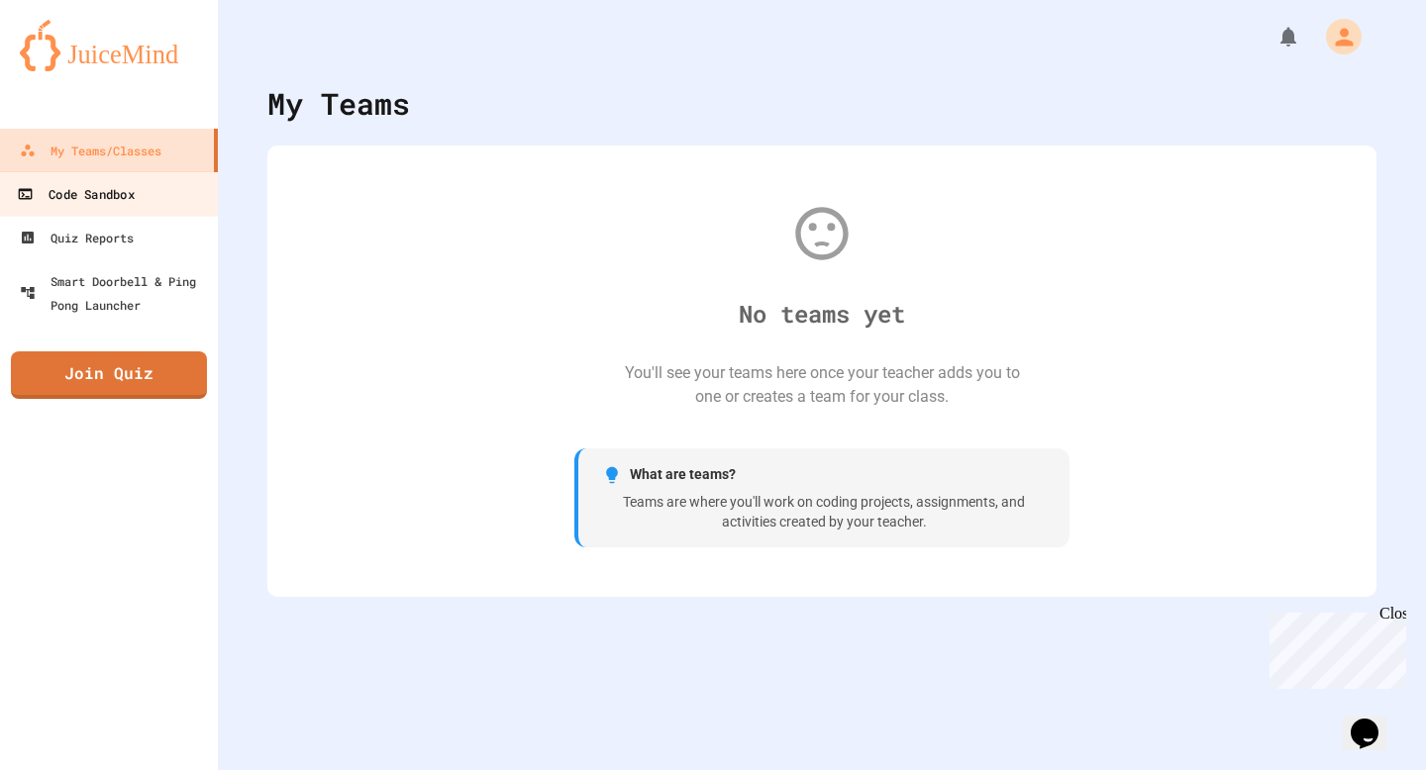
click at [104, 193] on div "Code Sandbox" at bounding box center [75, 194] width 117 height 25
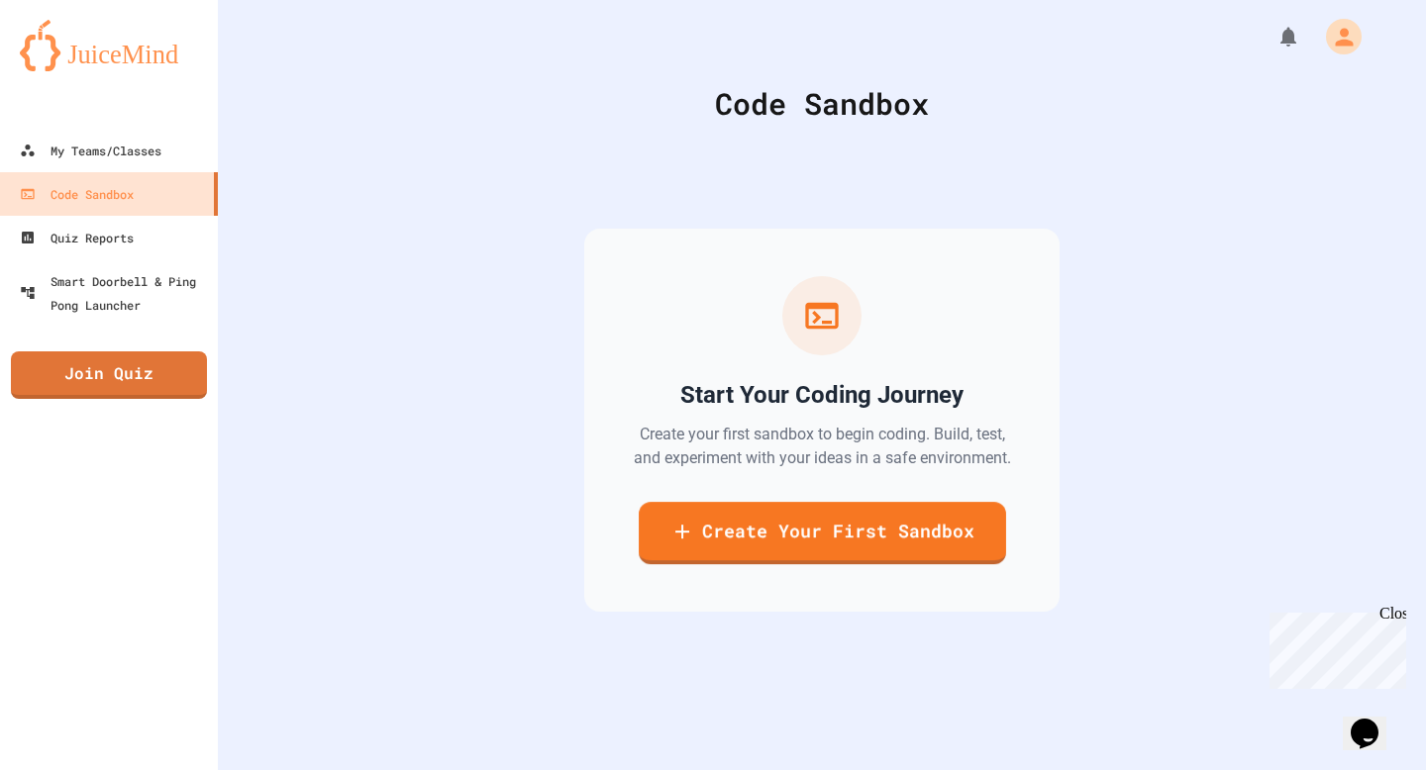
click at [828, 563] on link "Create Your First Sandbox" at bounding box center [822, 533] width 367 height 62
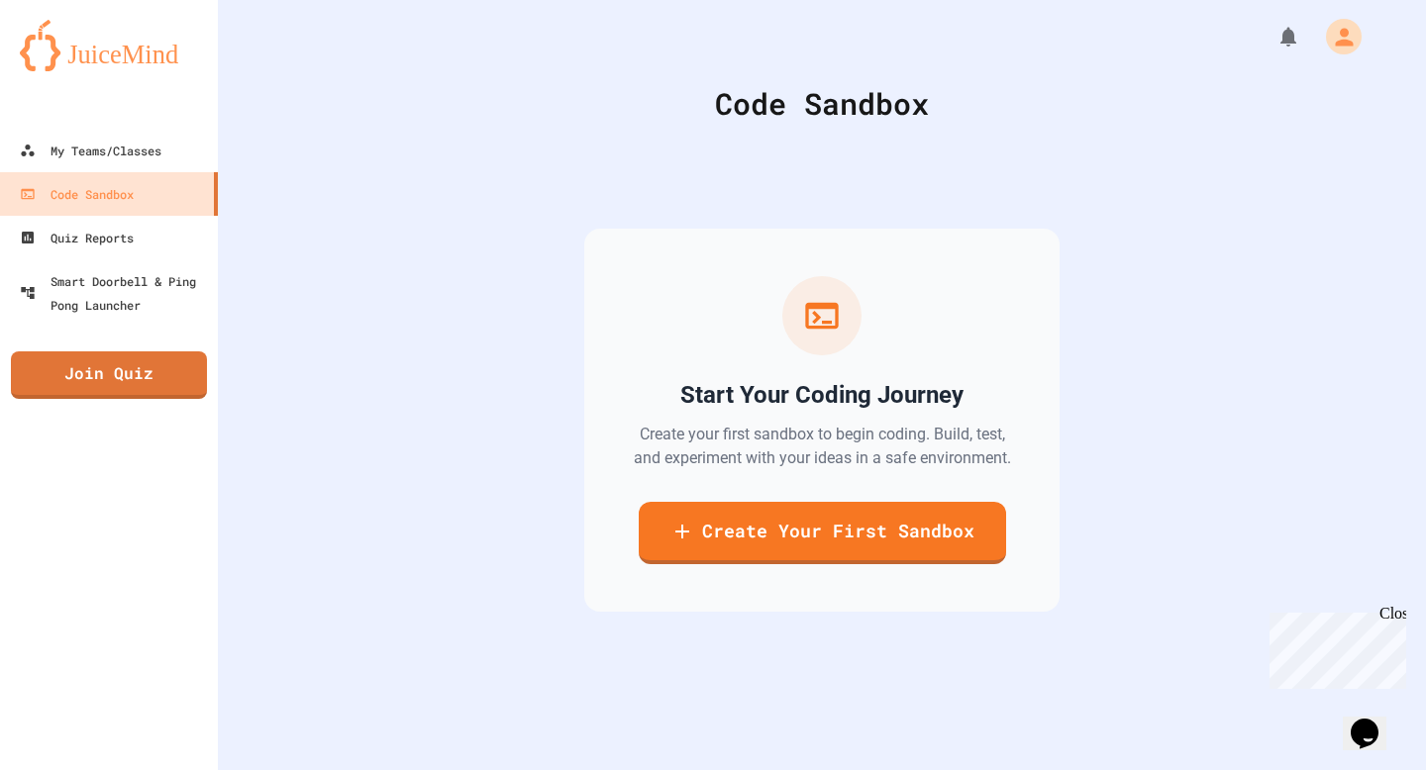
paste input "**********"
type input "**********"
click at [112, 231] on div "Quiz Reports" at bounding box center [75, 238] width 117 height 25
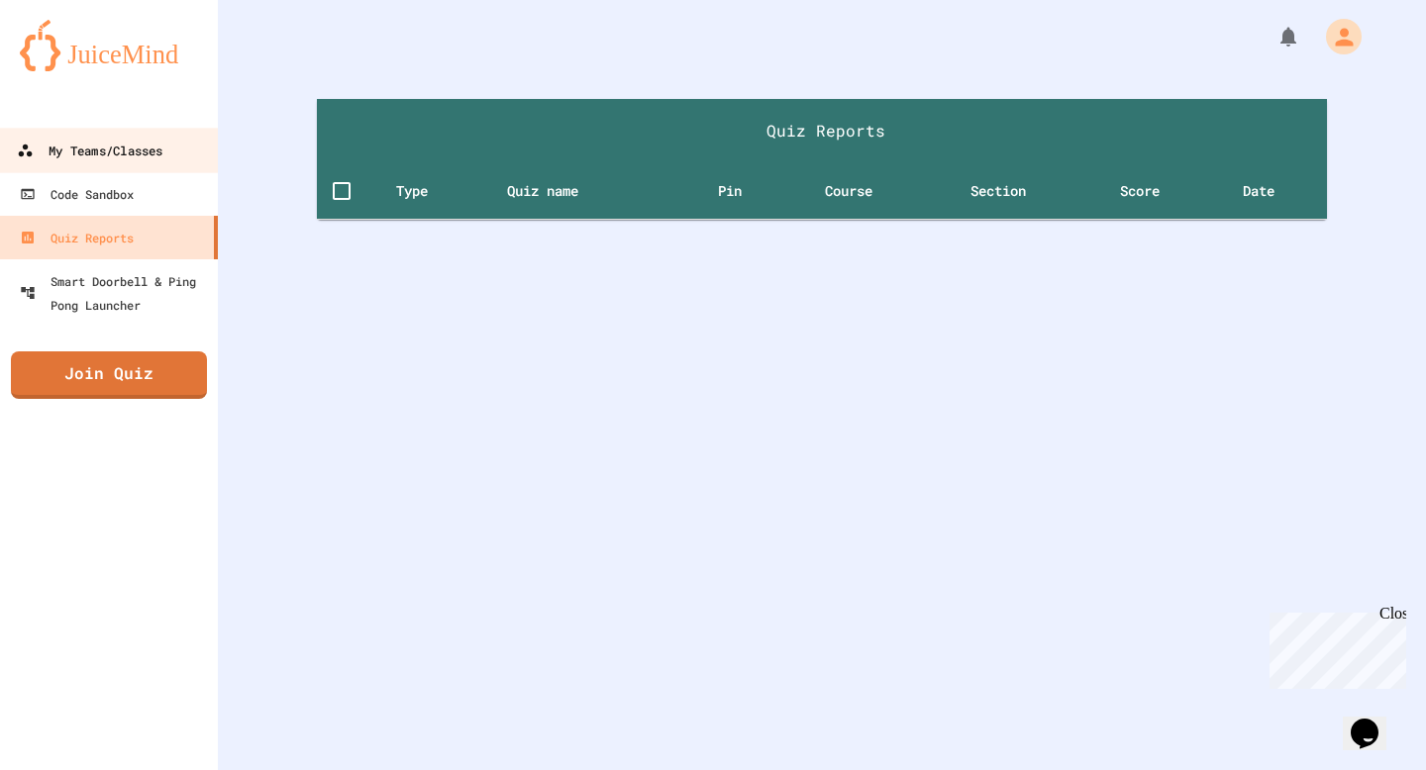
click at [104, 159] on div "My Teams/Classes" at bounding box center [90, 151] width 146 height 25
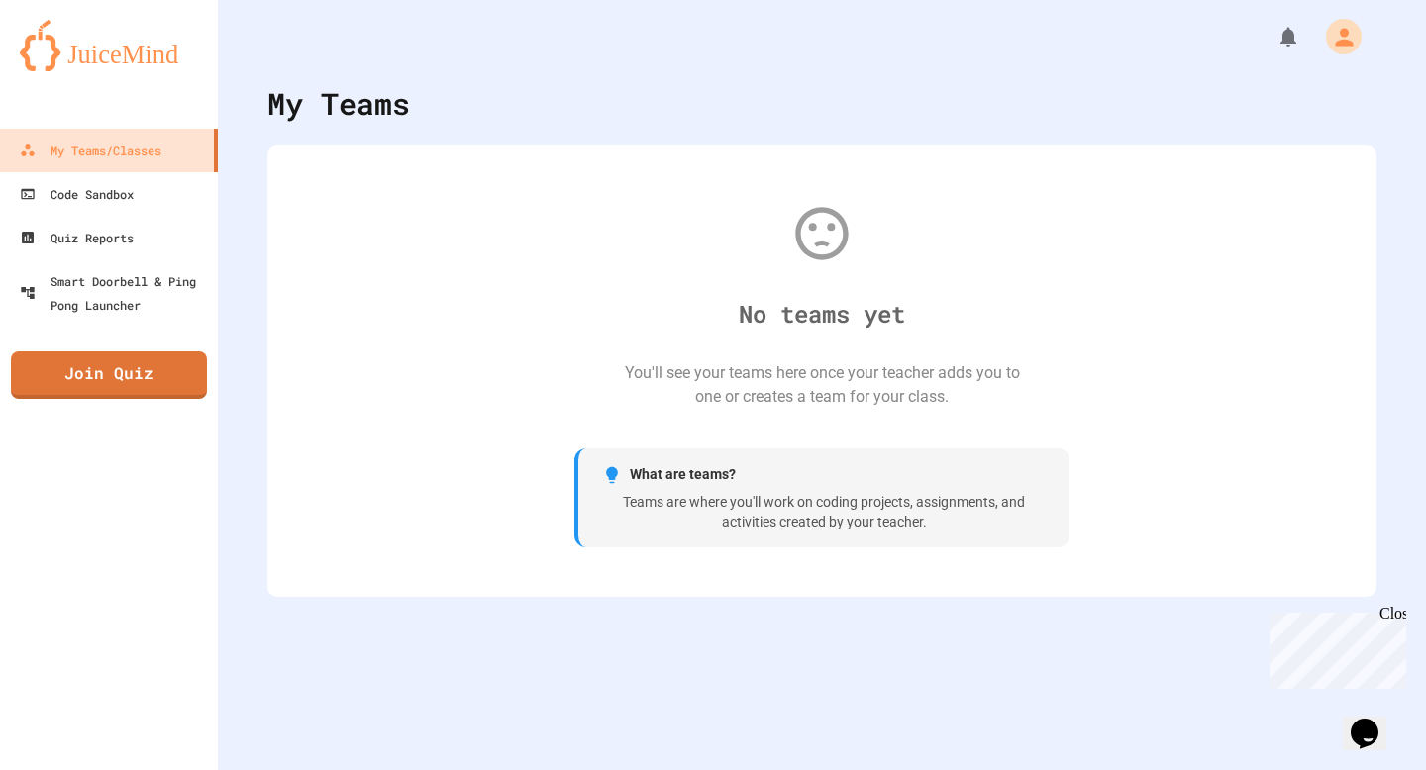
click at [703, 451] on div "What are teams? Teams are where you'll work on coding projects, assignments, an…" at bounding box center [821, 498] width 495 height 99
click at [720, 317] on div "No teams yet You'll see your teams here once your teacher adds you to one or cr…" at bounding box center [821, 371] width 1069 height 412
click at [821, 250] on icon at bounding box center [821, 233] width 63 height 63
click at [767, 668] on div "My Teams No teams yet You'll see your teams here once your teacher adds you to …" at bounding box center [822, 385] width 1208 height 770
click at [693, 188] on div "No teams yet You'll see your teams here once your teacher adds you to one or cr…" at bounding box center [821, 371] width 1069 height 412
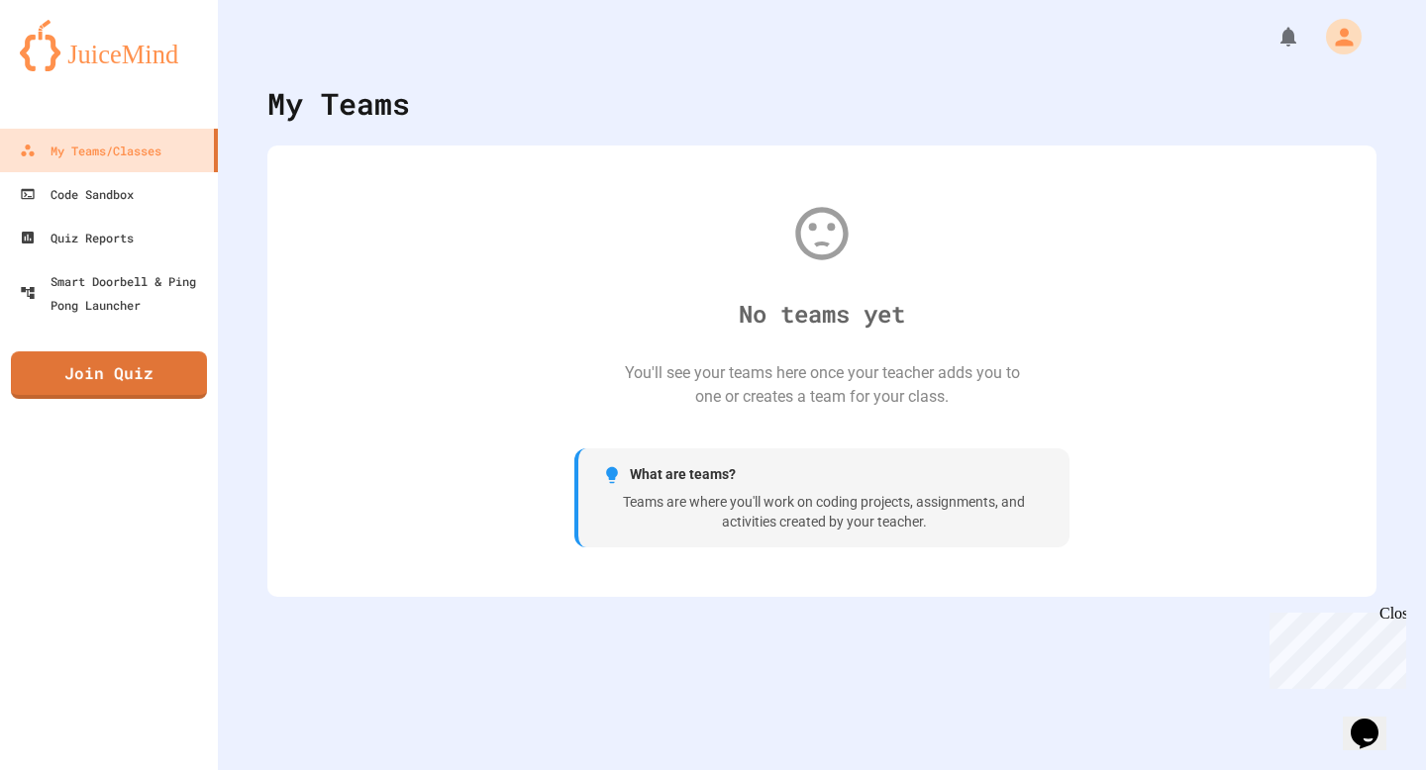
click at [875, 398] on div "You'll see your teams here once your teacher adds you to one or creates a team …" at bounding box center [822, 385] width 396 height 48
click at [810, 500] on div "Teams are where you'll work on coding projects, assignments, and activities cre…" at bounding box center [824, 512] width 444 height 39
click at [1345, 22] on icon "My Account" at bounding box center [1345, 37] width 32 height 32
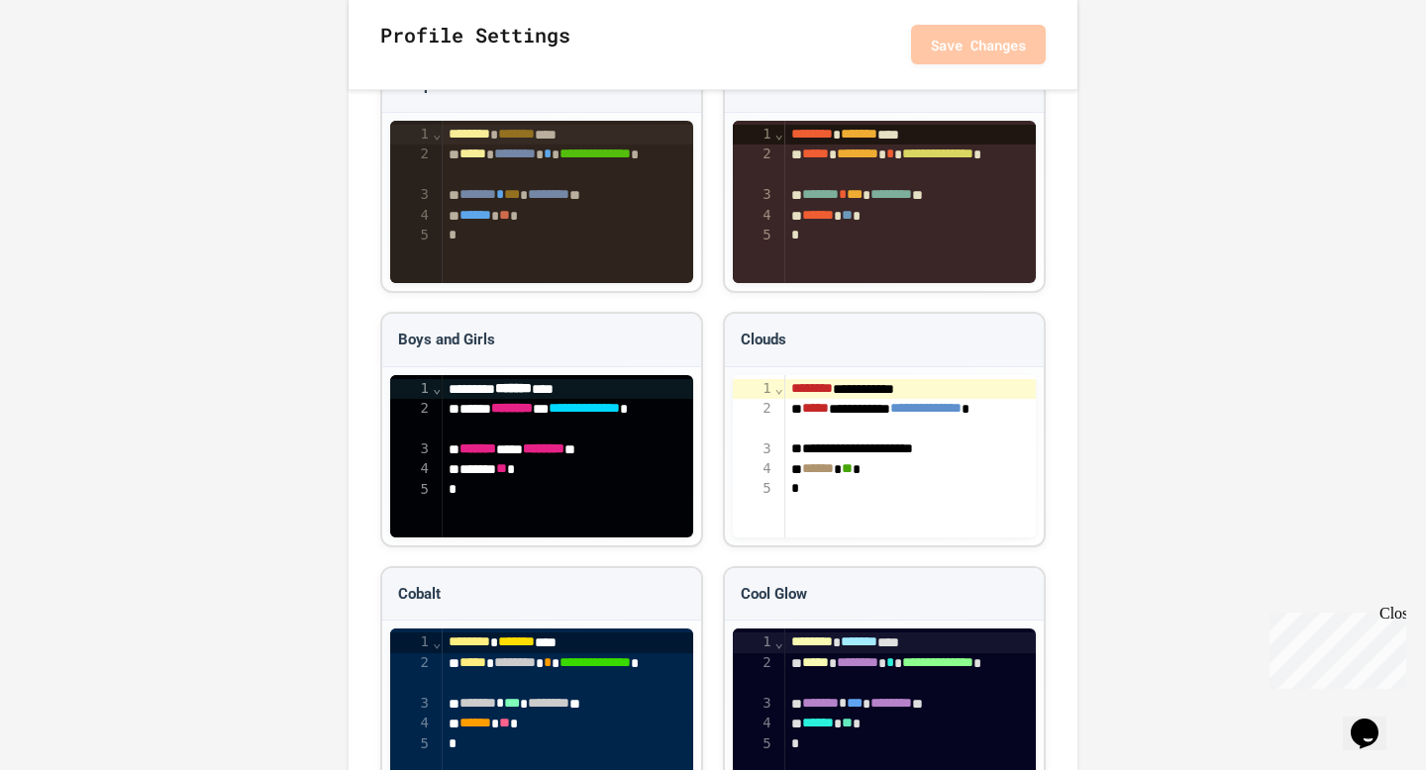
scroll to position [2280, 0]
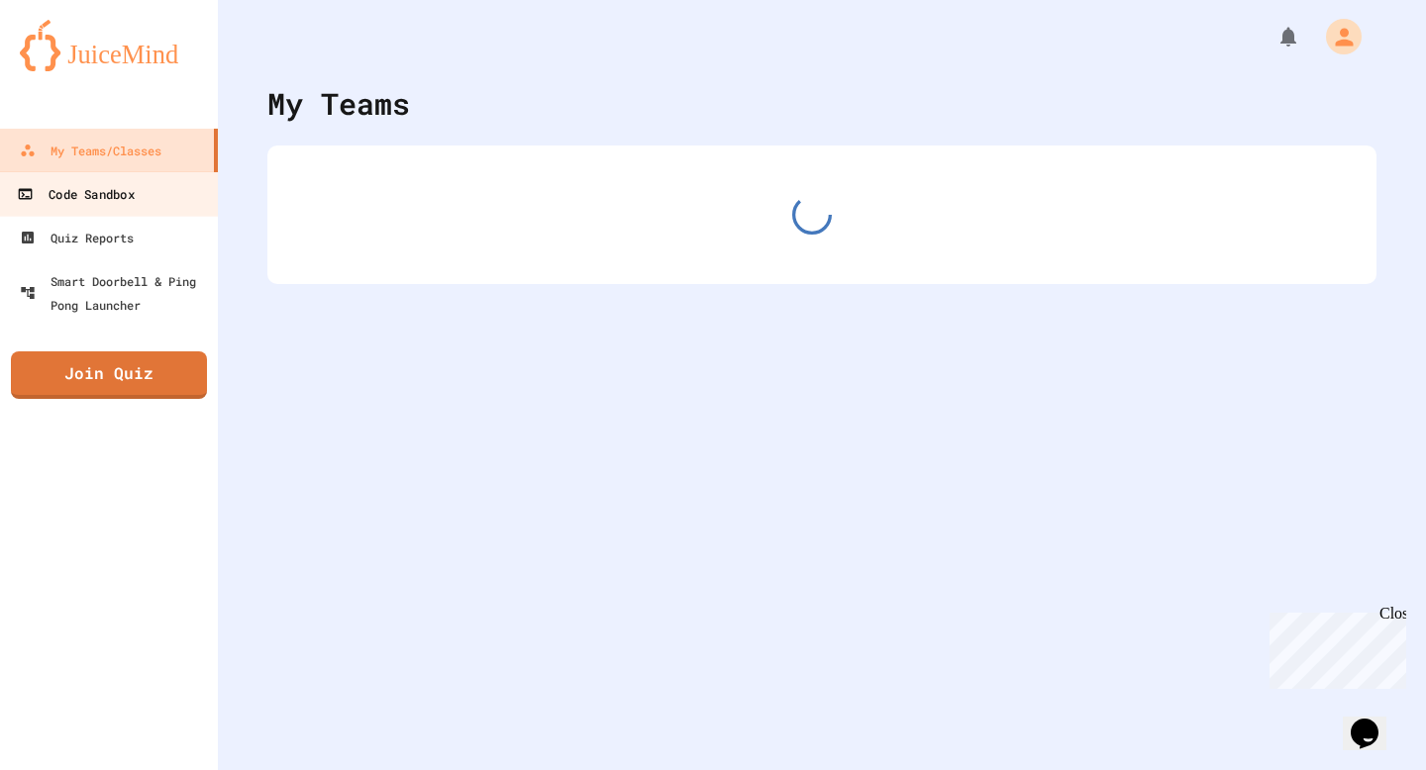
click at [165, 183] on link "Code Sandbox" at bounding box center [109, 193] width 225 height 45
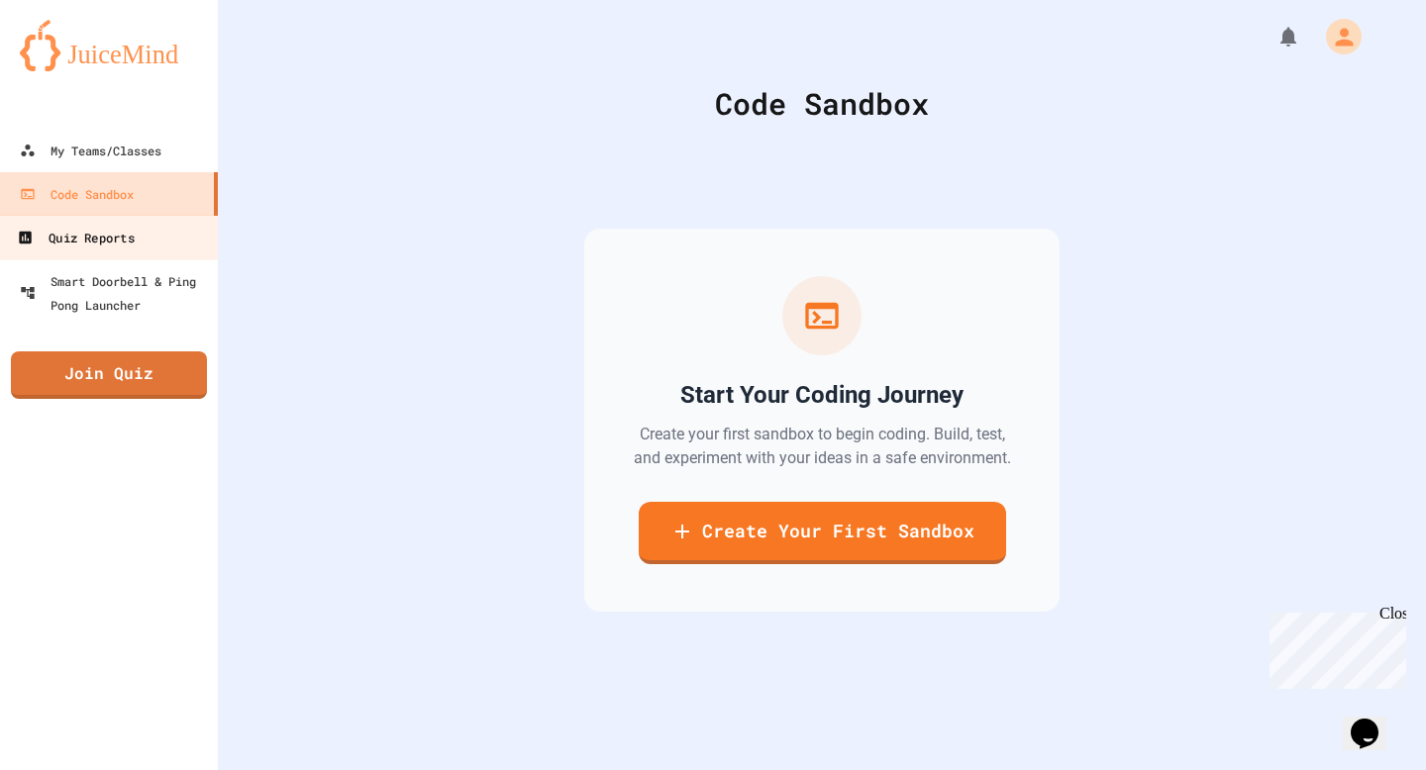
click at [164, 227] on link "Quiz Reports" at bounding box center [109, 237] width 225 height 45
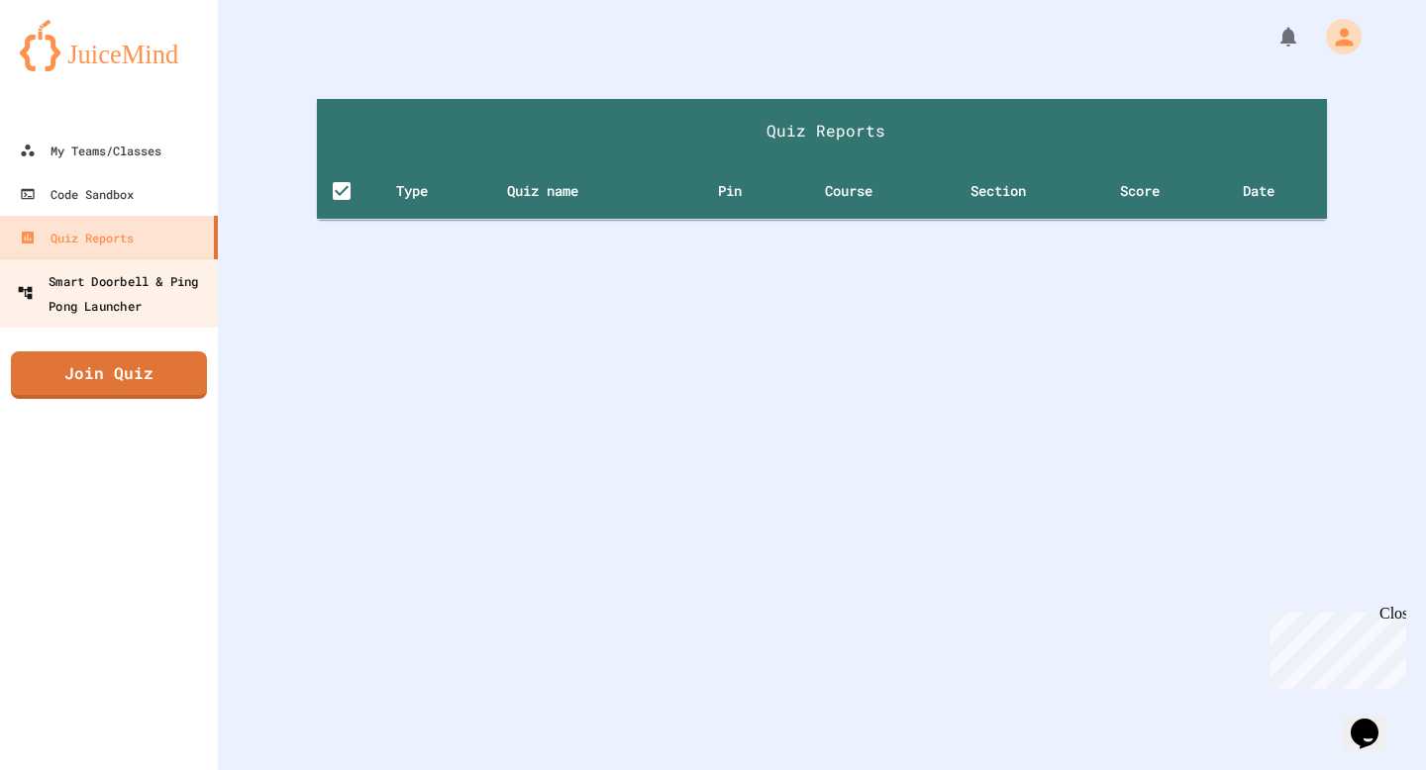
click at [202, 268] on div "Smart Doorbell & Ping Pong Launcher" at bounding box center [115, 292] width 196 height 49
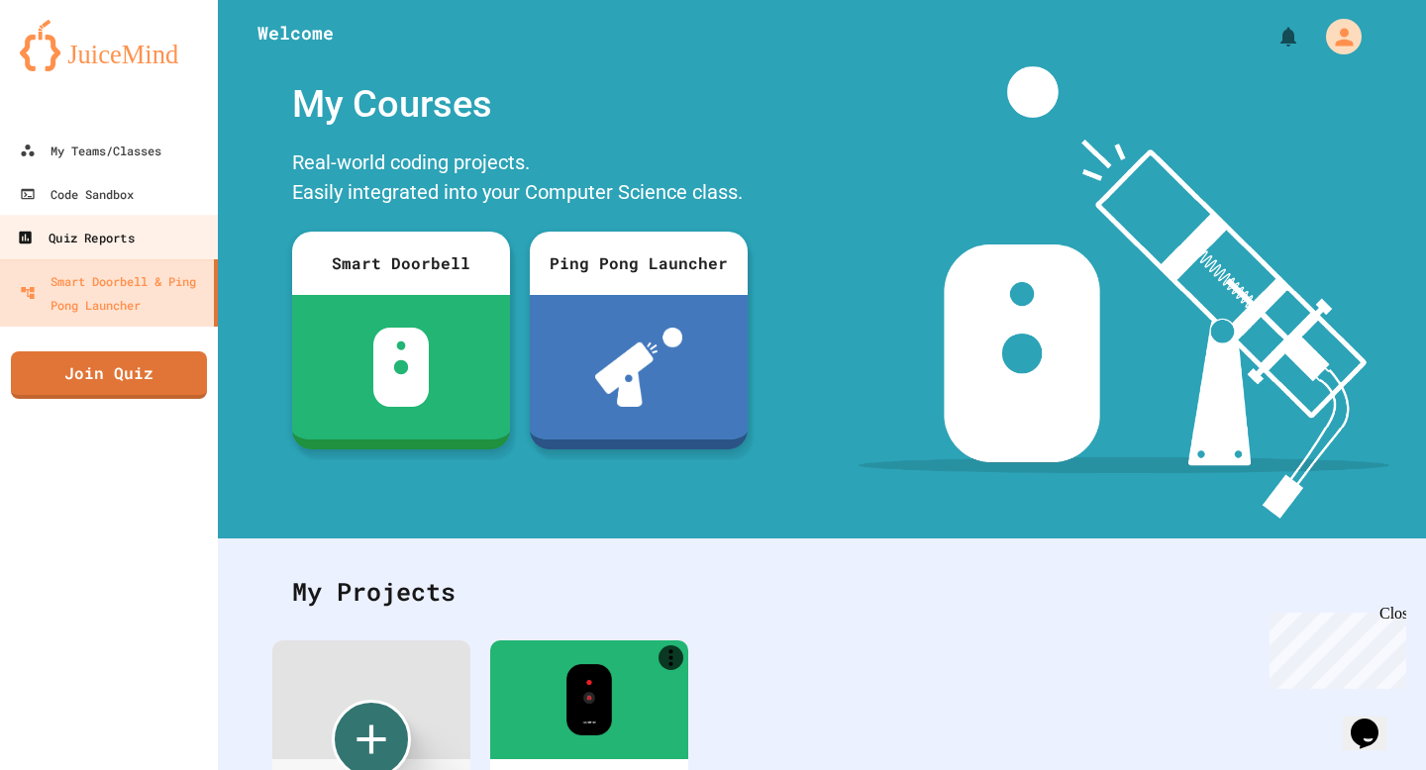
click at [152, 244] on link "Quiz Reports" at bounding box center [109, 237] width 225 height 45
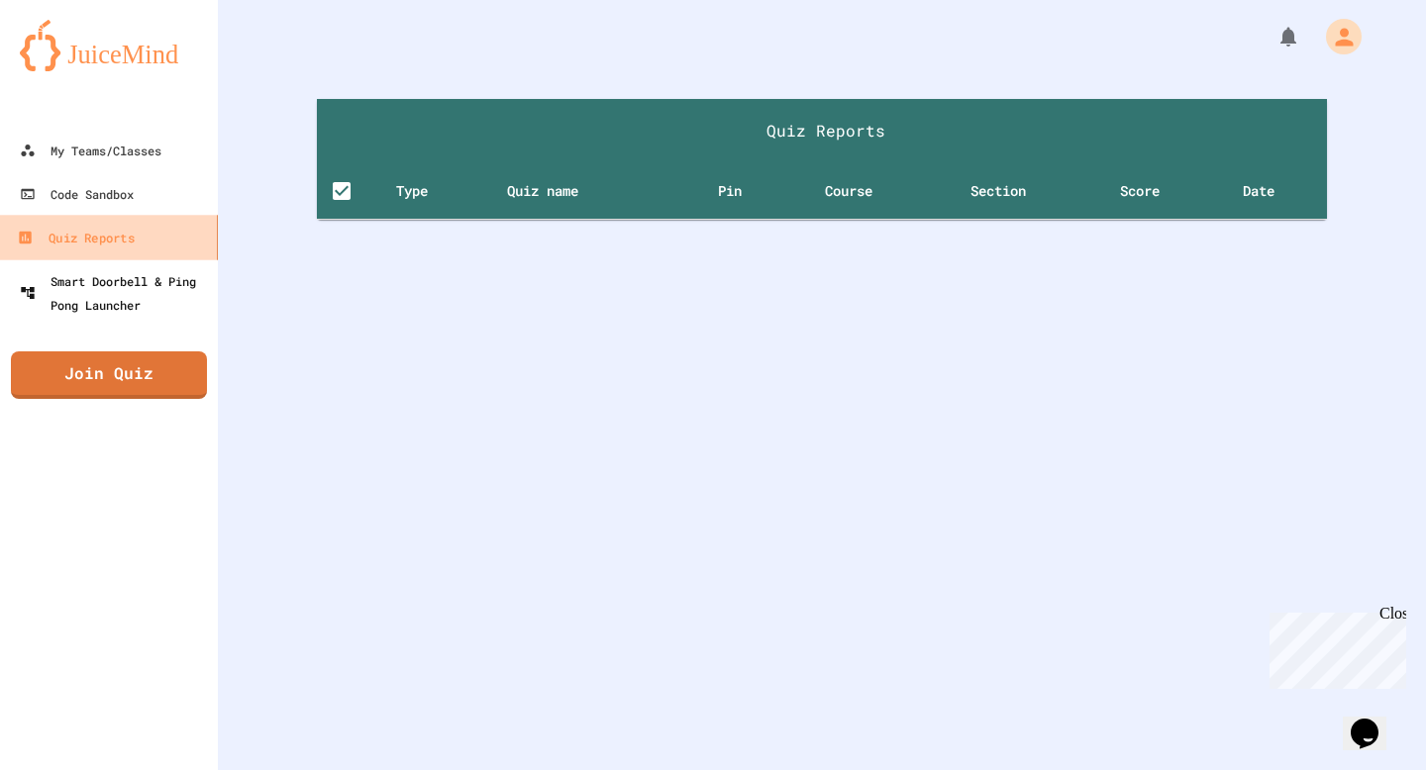
click at [167, 288] on div "Smart Doorbell & Ping Pong Launcher" at bounding box center [115, 293] width 190 height 48
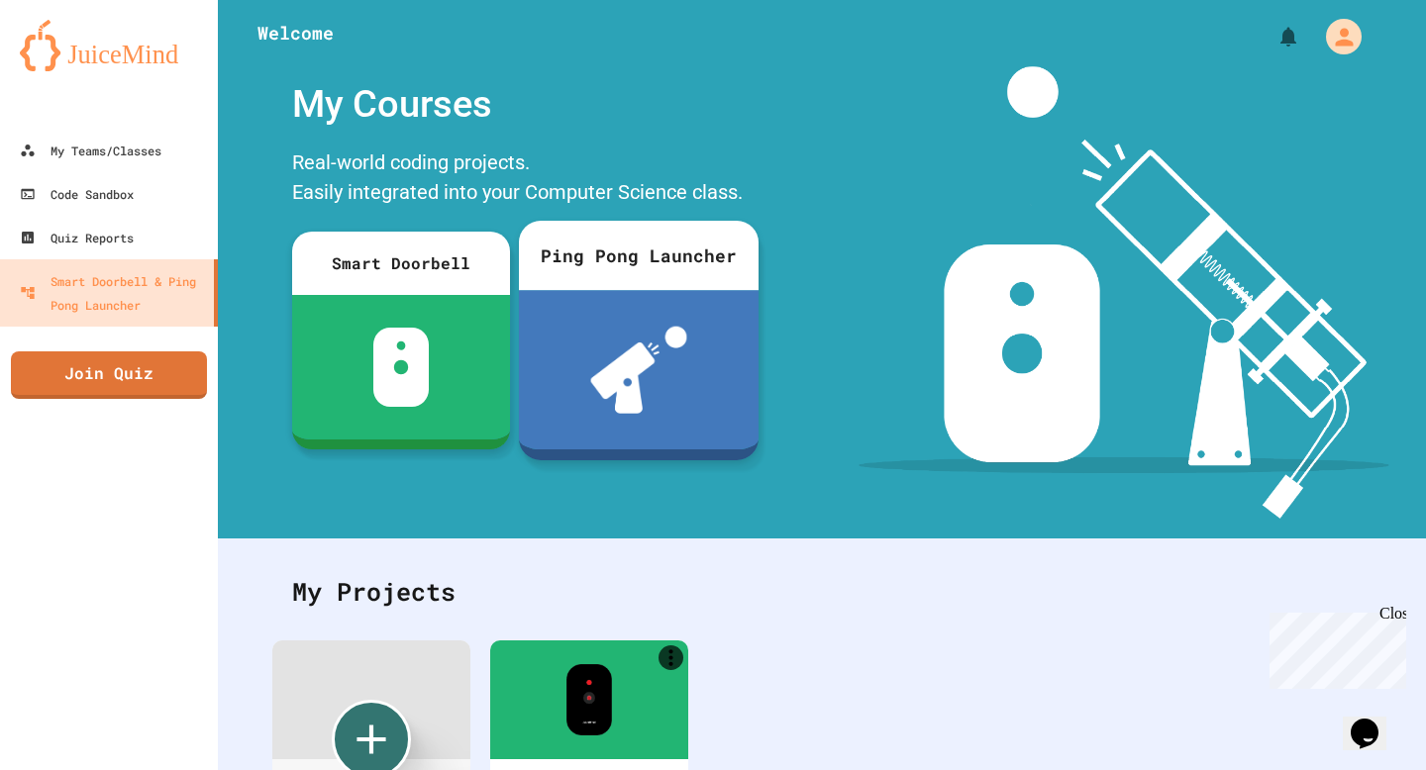
scroll to position [132, 0]
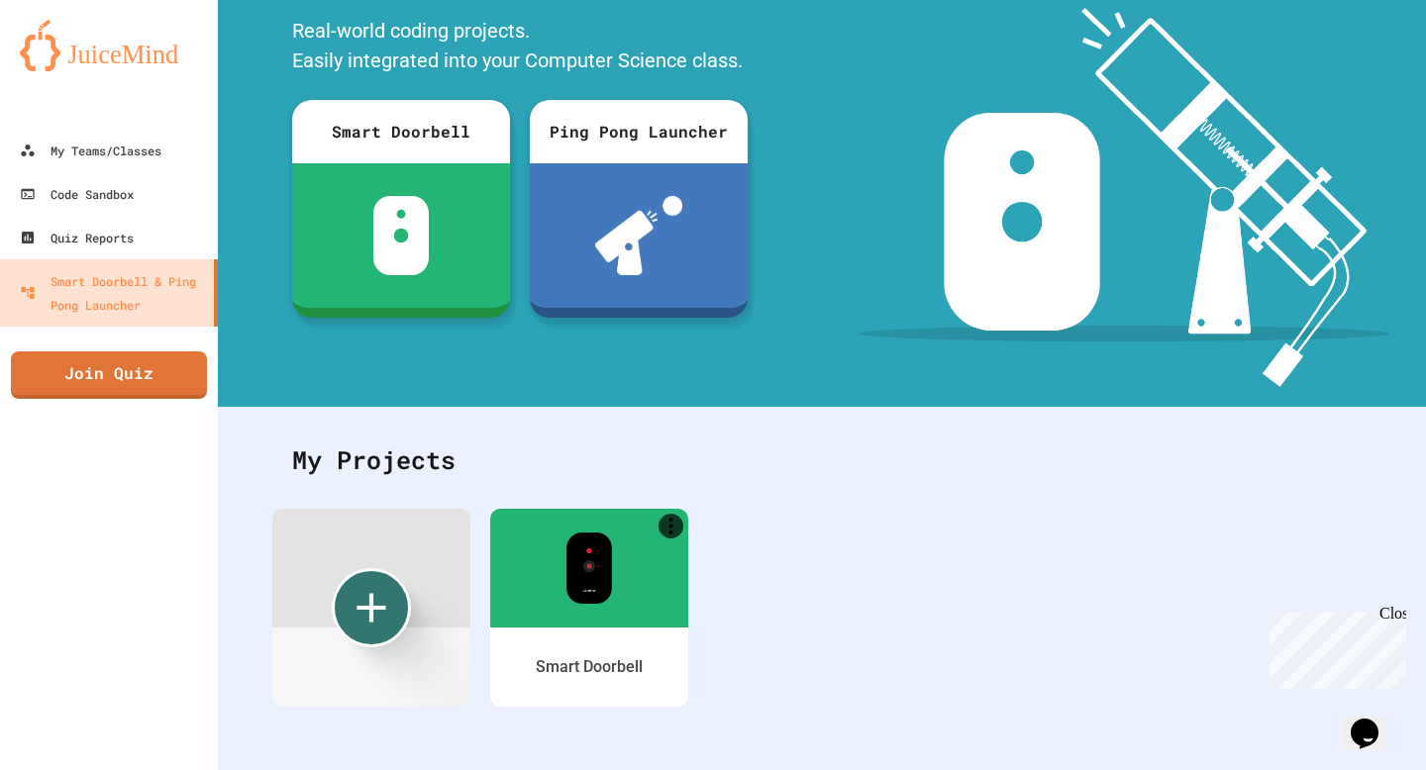
click at [441, 529] on div at bounding box center [371, 568] width 198 height 119
click at [404, 607] on div "Create new" at bounding box center [371, 607] width 79 height 79
click at [643, 529] on div at bounding box center [589, 564] width 208 height 125
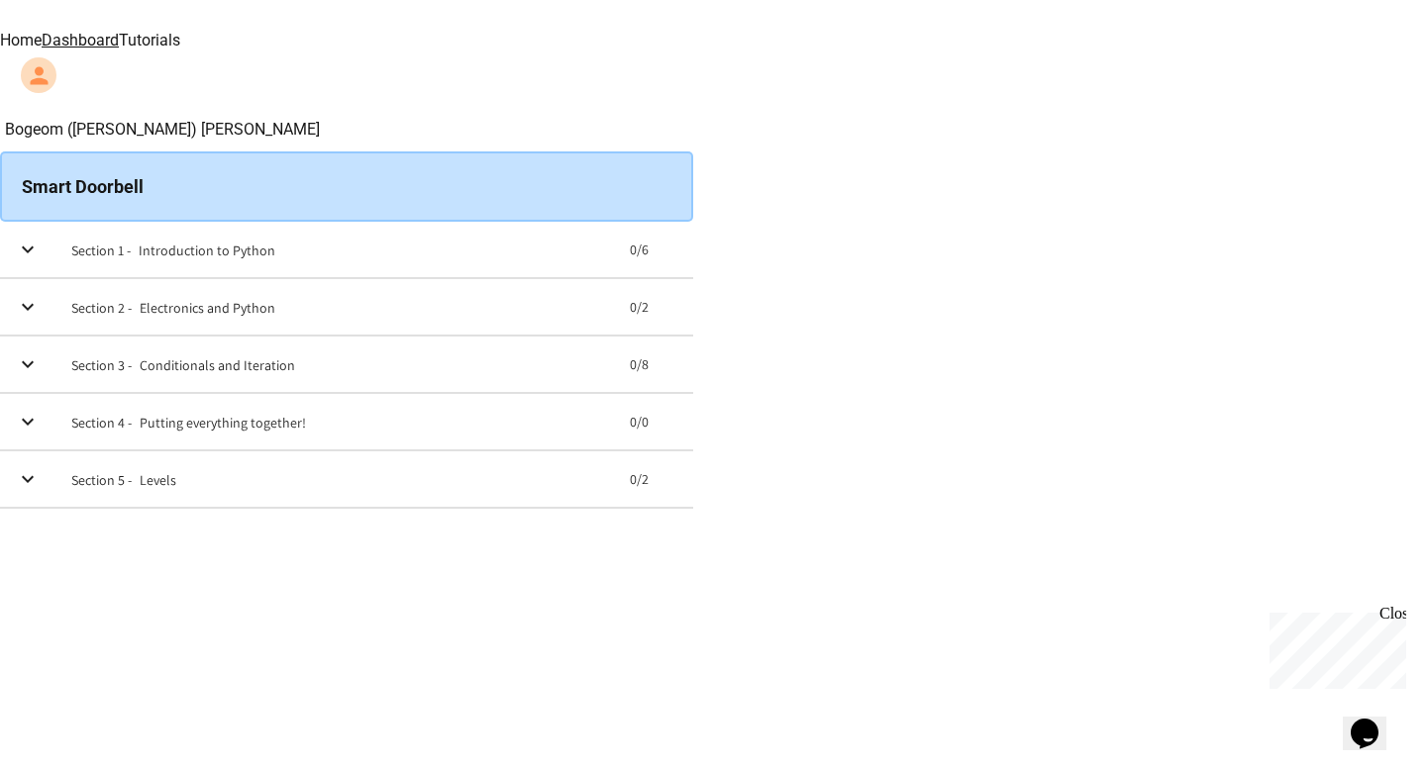
click at [614, 259] on th "Section 1 - Introduction to Python" at bounding box center [334, 250] width 558 height 56
click at [131, 251] on h6 "Section 1 -" at bounding box center [100, 251] width 59 height 20
click at [40, 257] on icon "expand row" at bounding box center [28, 250] width 24 height 24
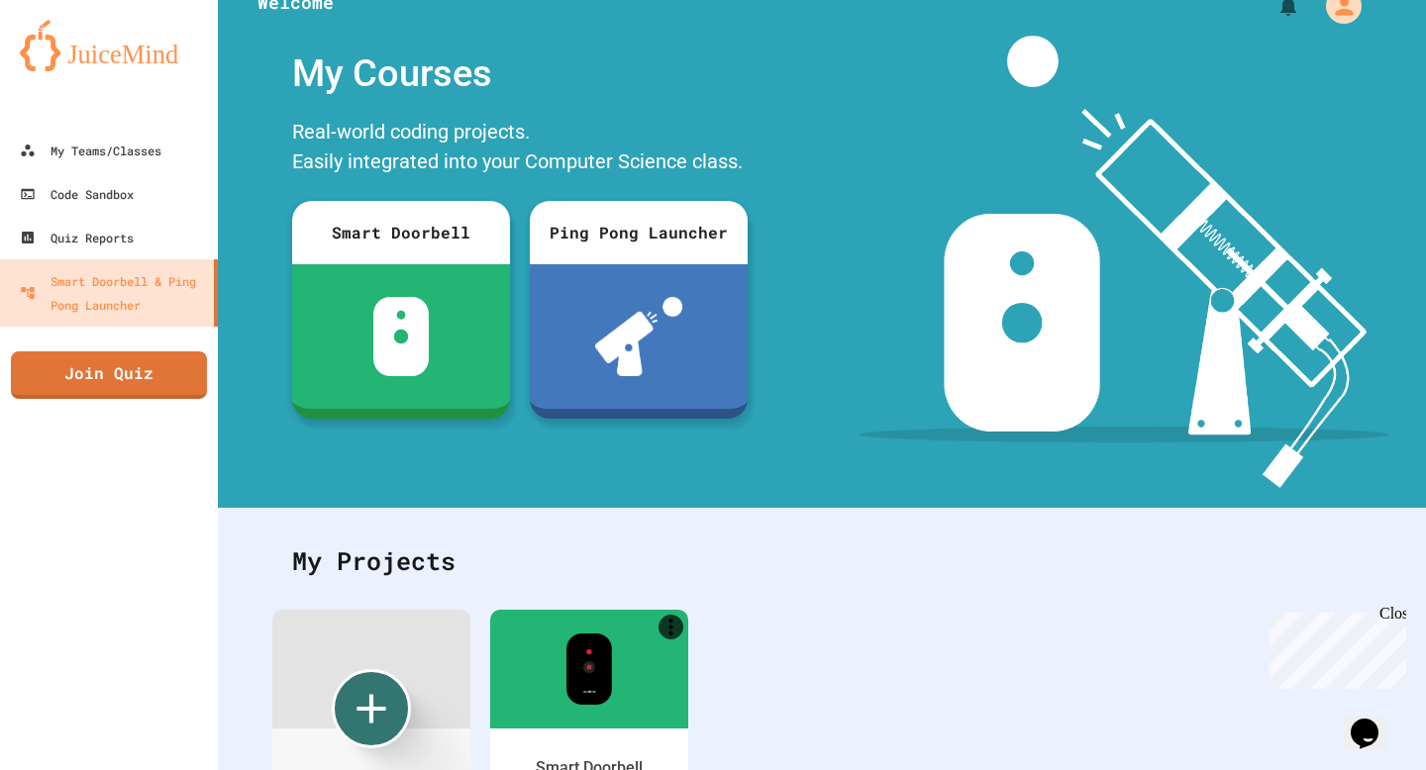
scroll to position [53, 0]
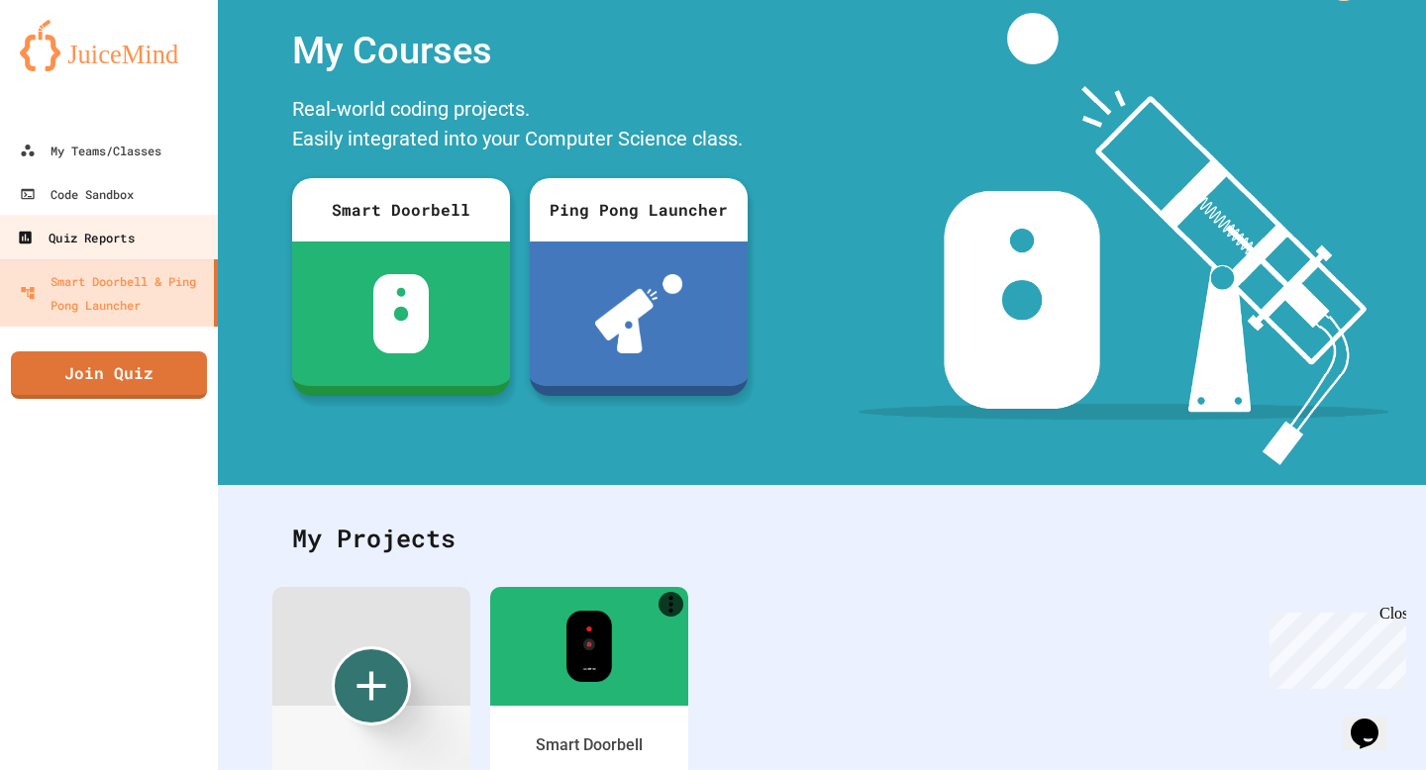
click at [130, 228] on div "Quiz Reports" at bounding box center [75, 238] width 117 height 25
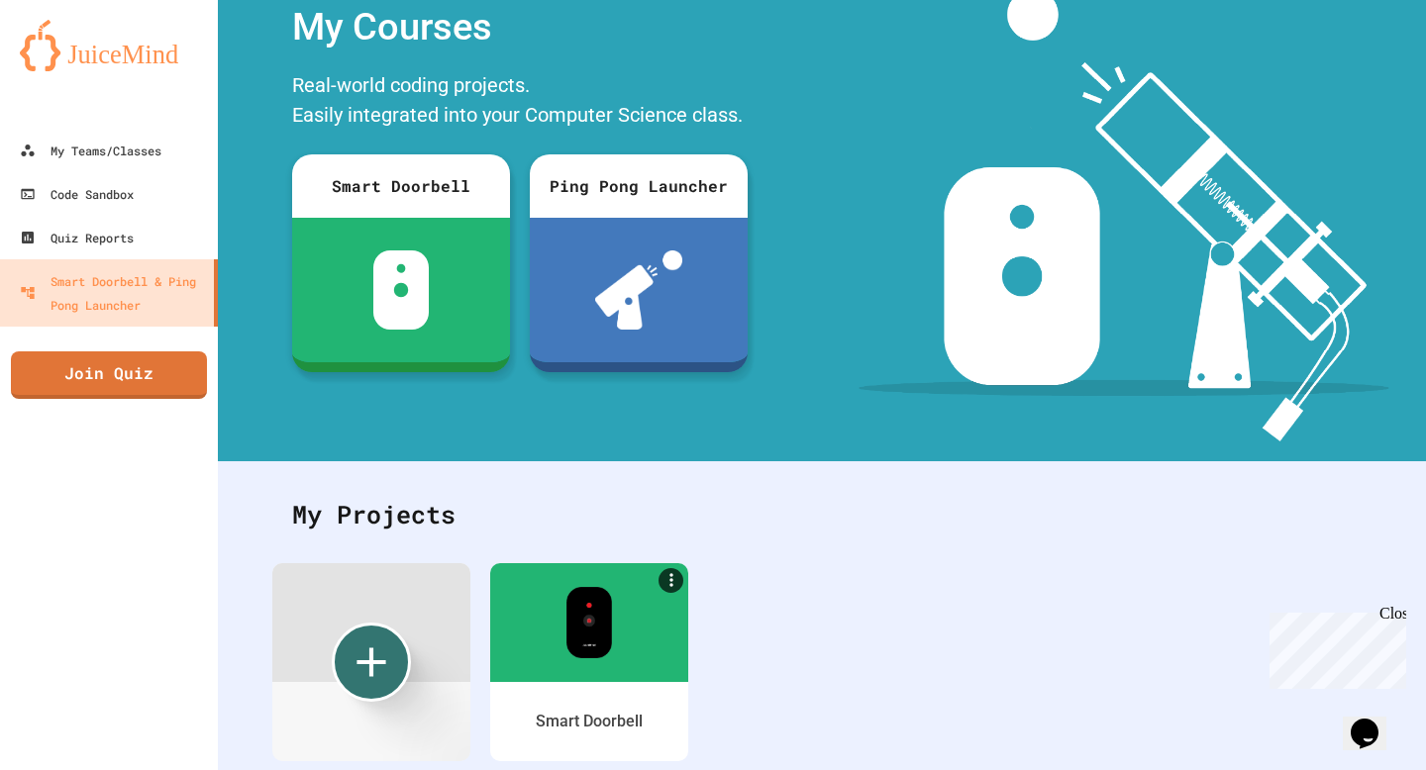
scroll to position [42, 0]
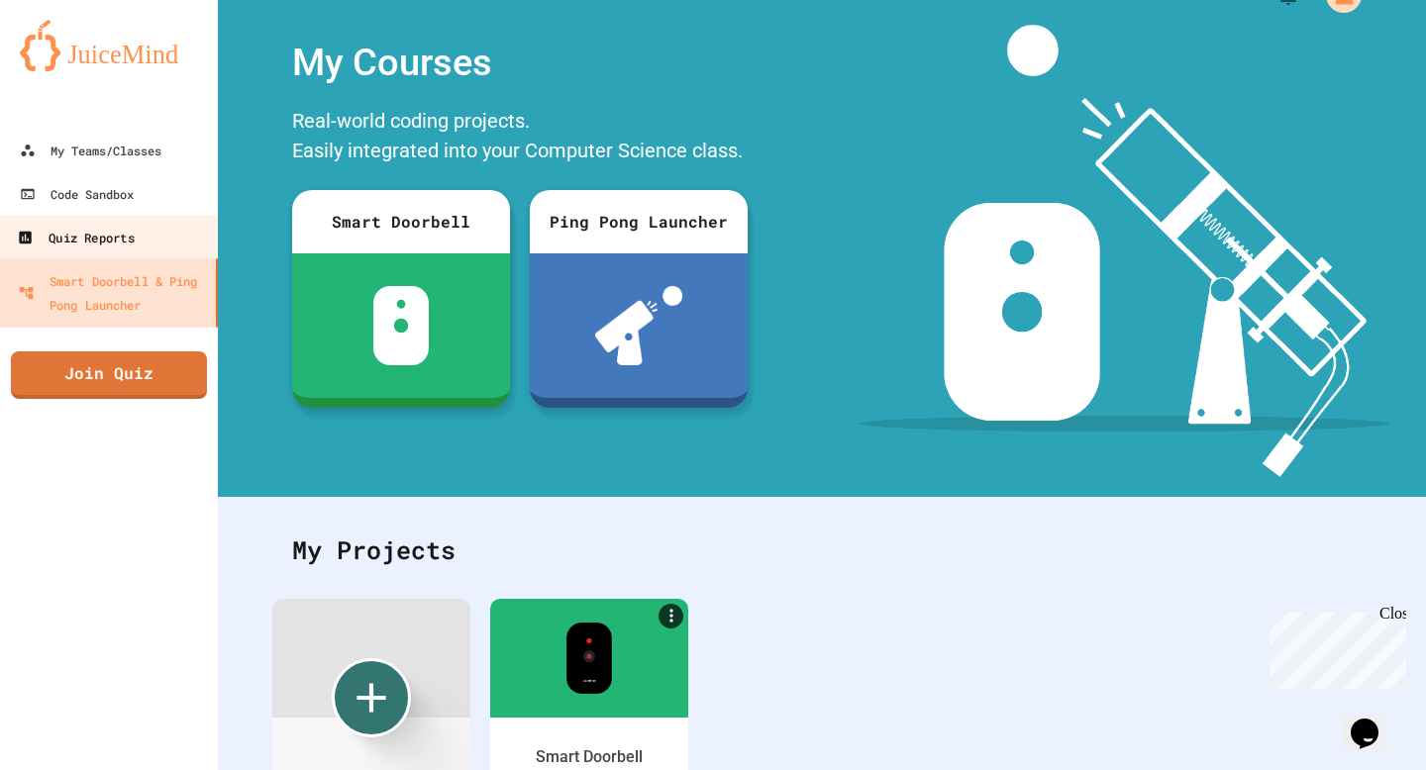
click at [43, 249] on div "Quiz Reports" at bounding box center [75, 238] width 117 height 25
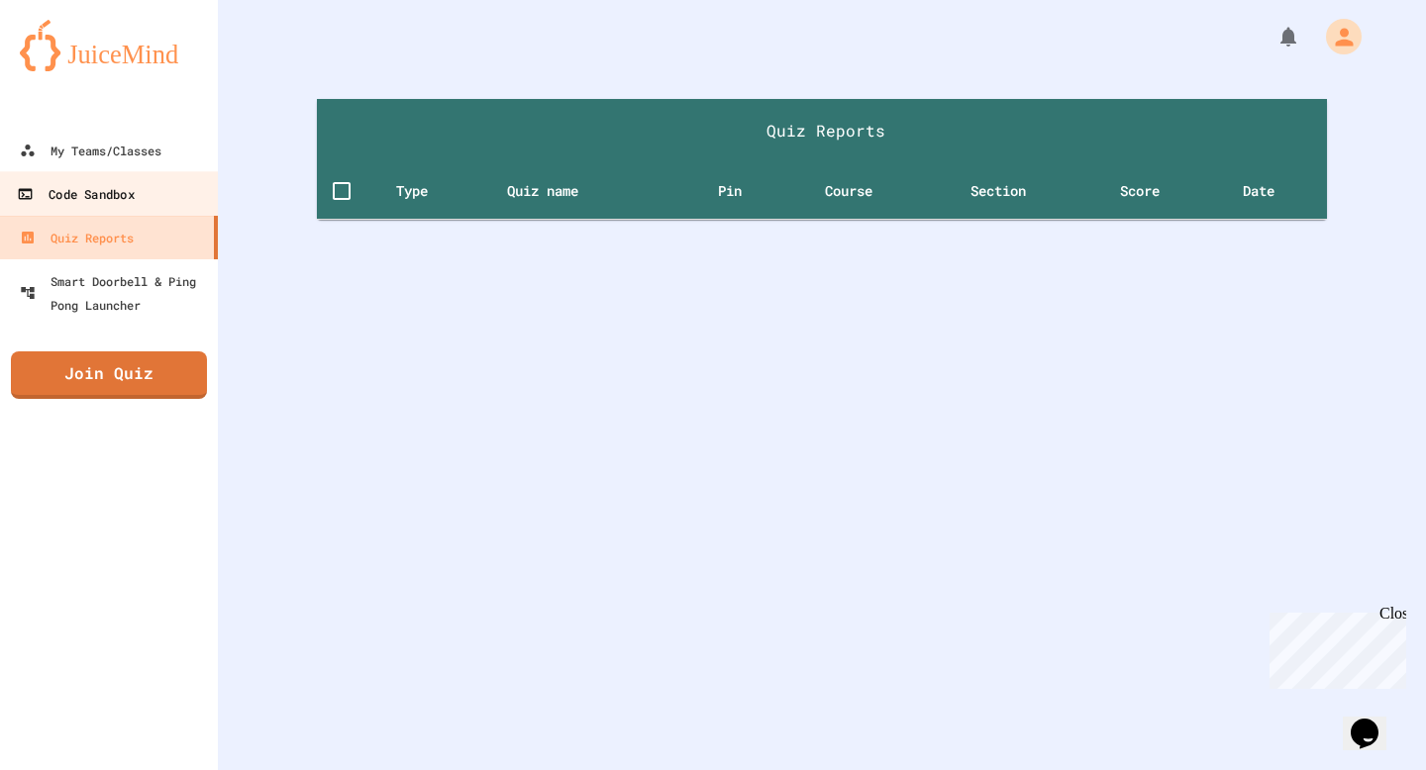
click at [68, 191] on div "Code Sandbox" at bounding box center [75, 194] width 117 height 25
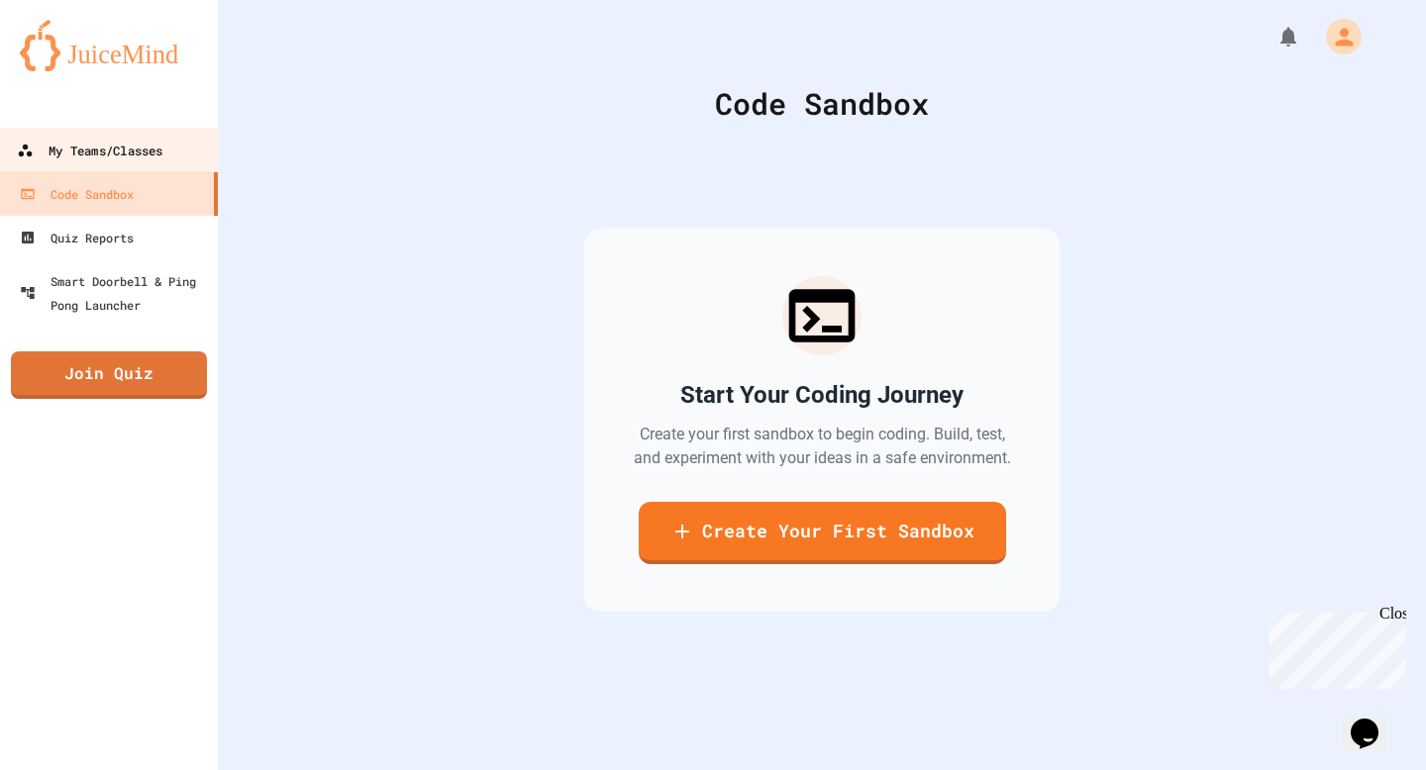
click at [75, 149] on div "My Teams/Classes" at bounding box center [90, 151] width 146 height 25
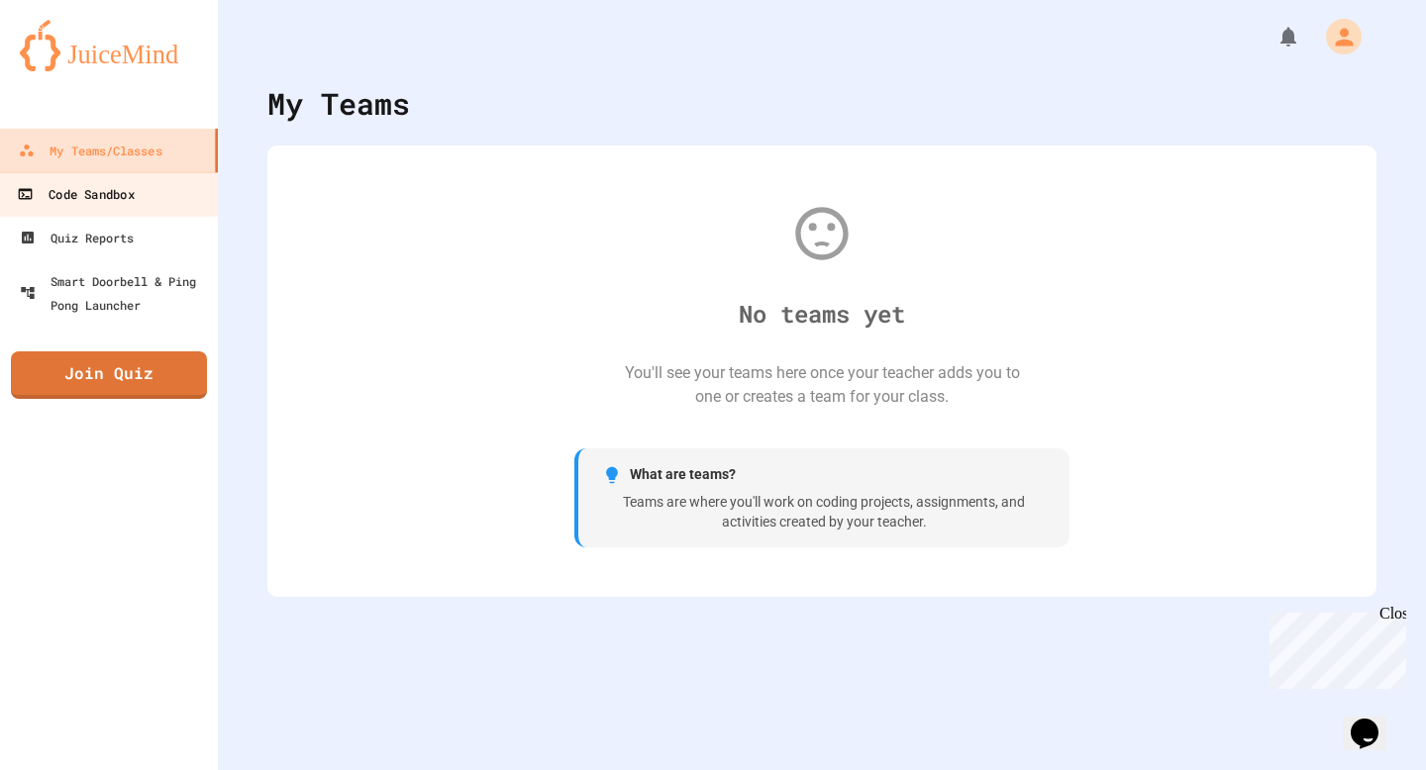
click at [88, 184] on div "Code Sandbox" at bounding box center [75, 194] width 117 height 25
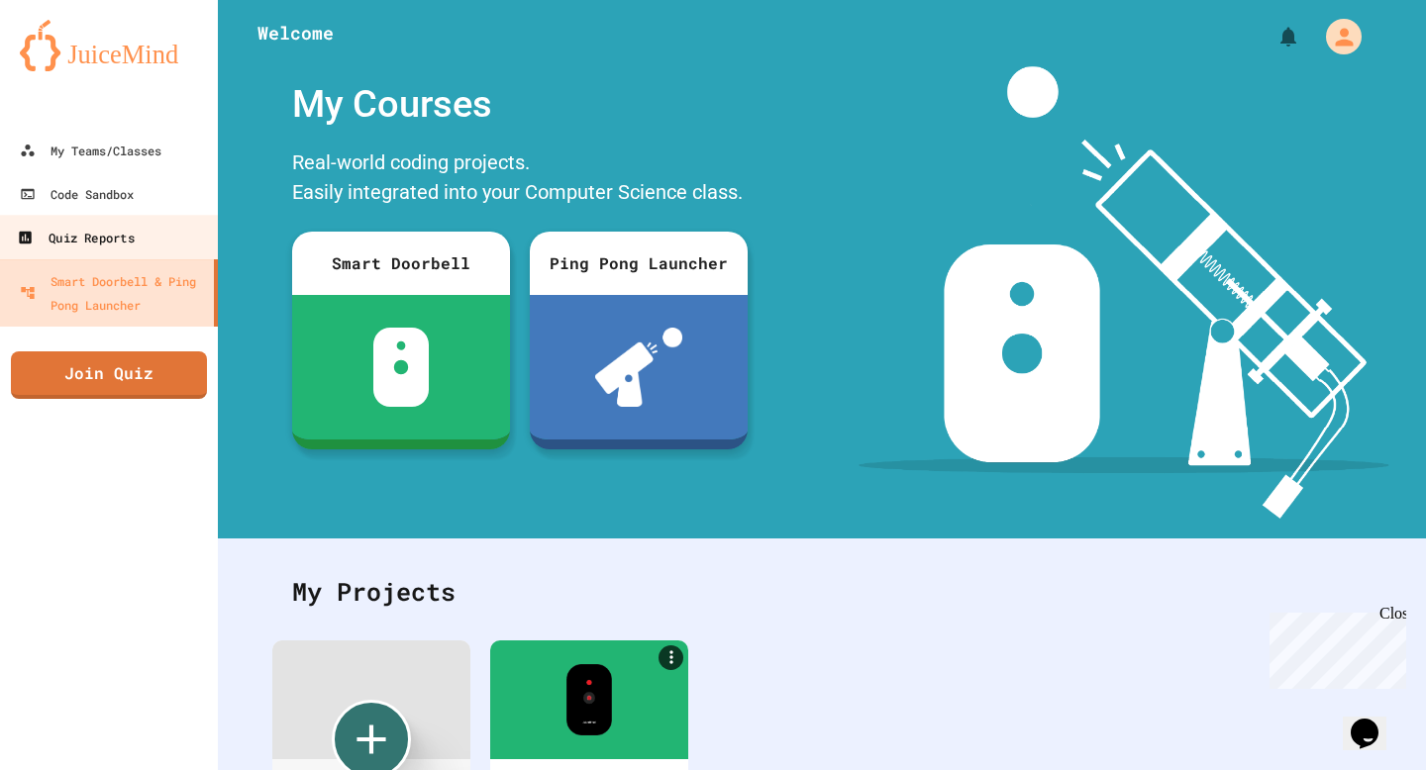
click at [117, 252] on link "Quiz Reports" at bounding box center [109, 237] width 225 height 45
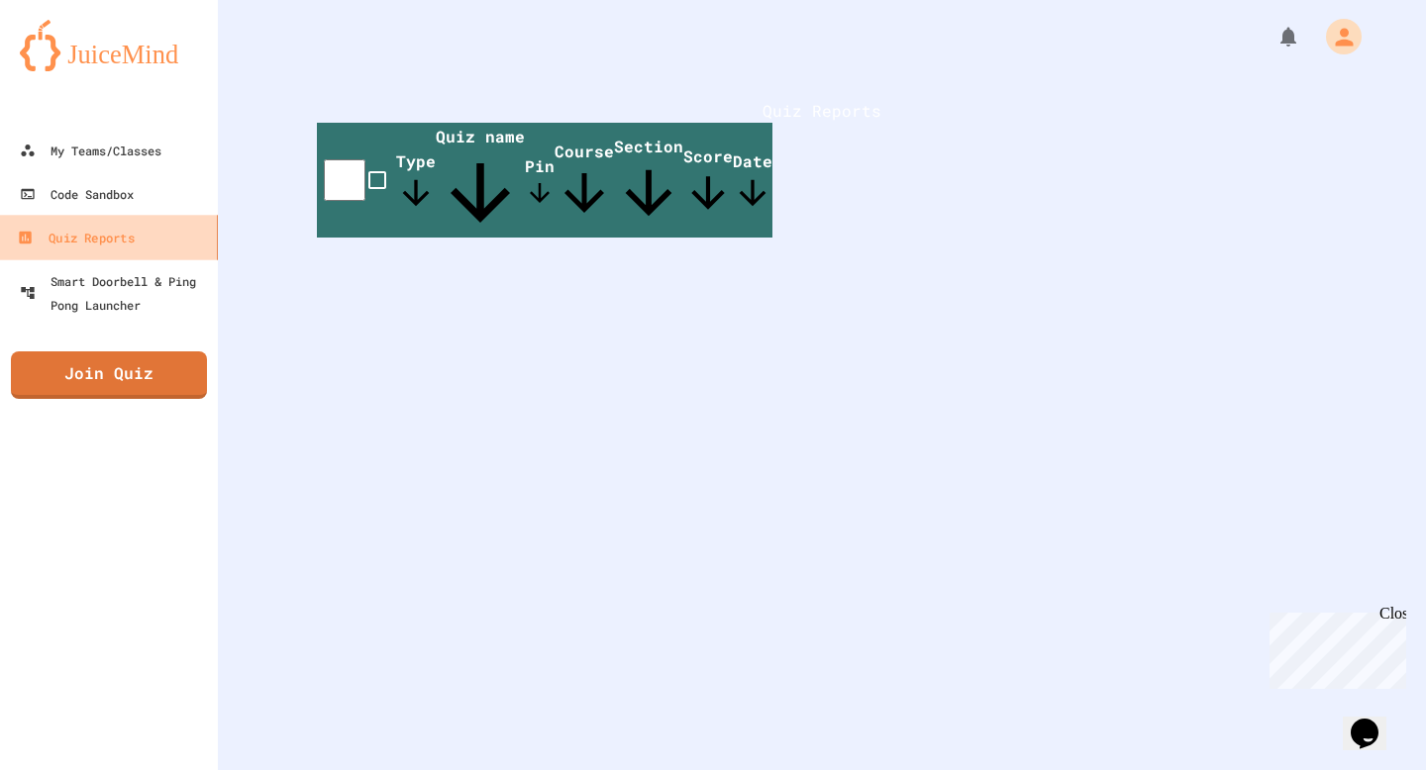
click at [123, 222] on link "Quiz Reports" at bounding box center [109, 237] width 225 height 45
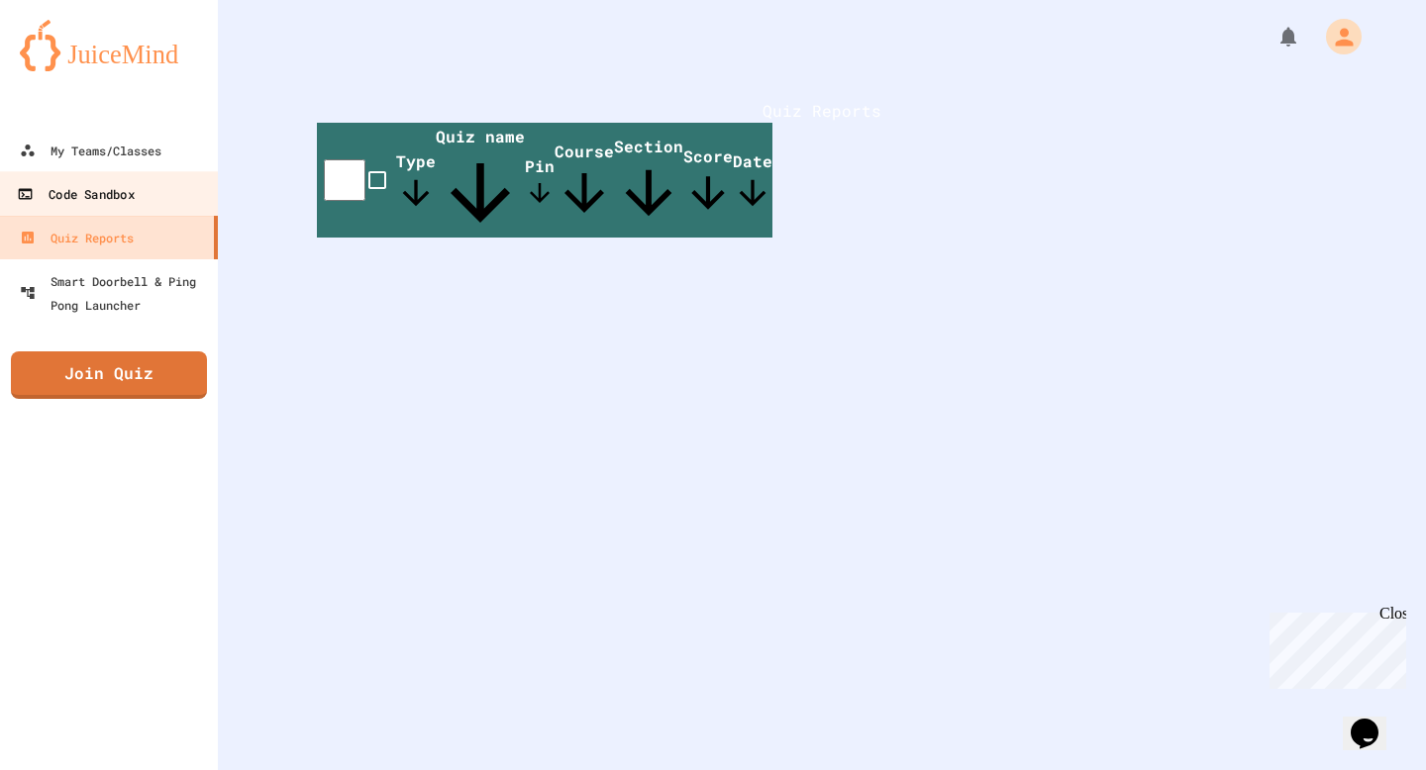
click at [124, 196] on div "Code Sandbox" at bounding box center [75, 194] width 117 height 25
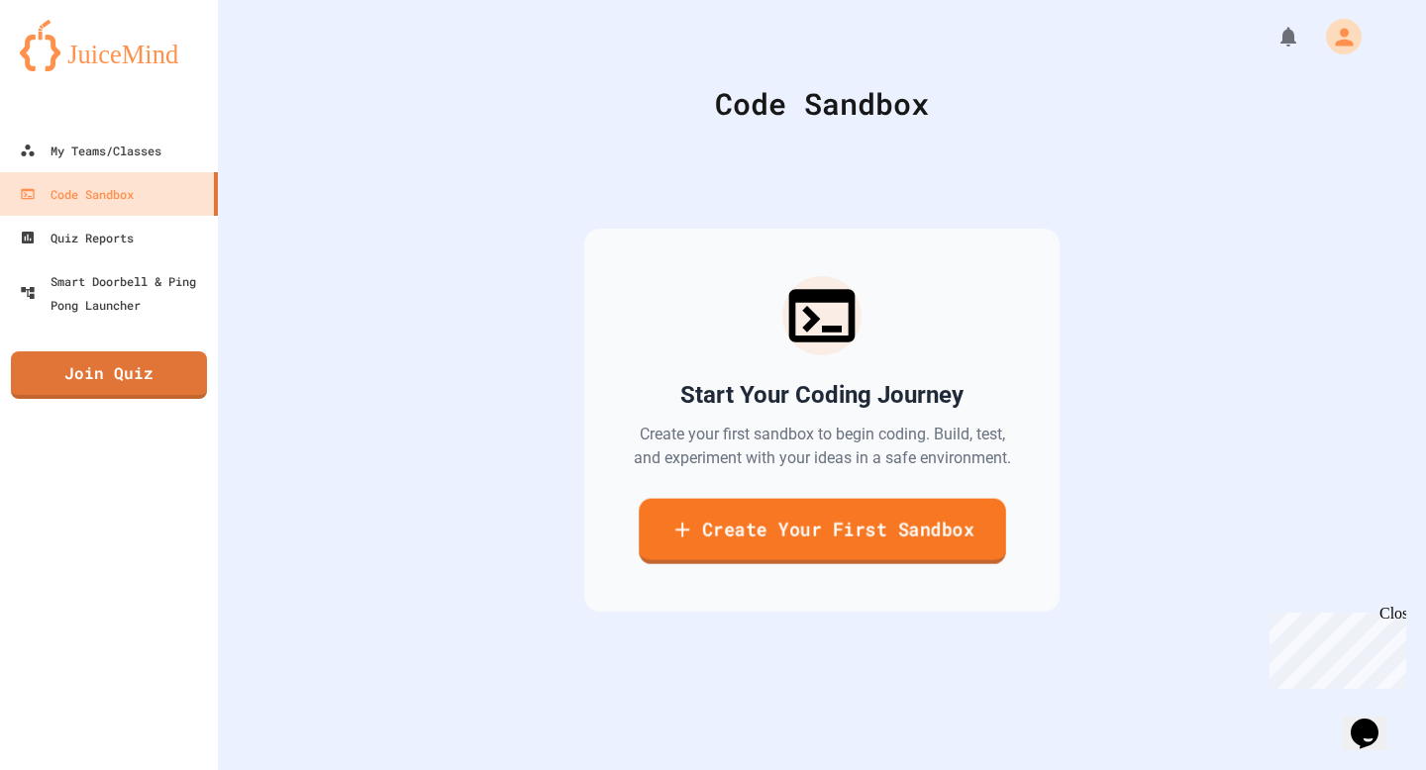
click at [898, 545] on link "Create Your First Sandbox" at bounding box center [822, 531] width 367 height 65
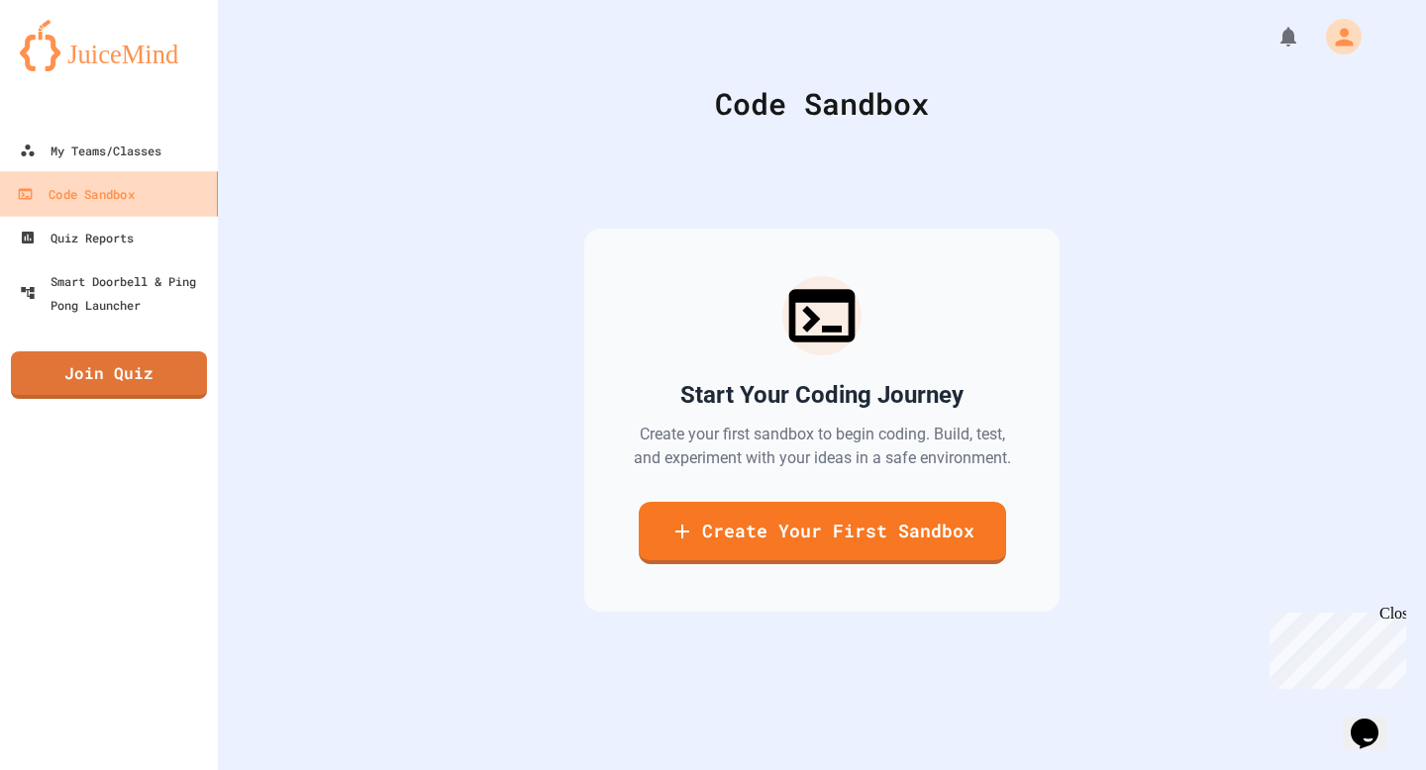
click at [120, 176] on link "Code Sandbox" at bounding box center [109, 193] width 225 height 45
click at [120, 154] on div "My Teams/Classes" at bounding box center [90, 151] width 143 height 24
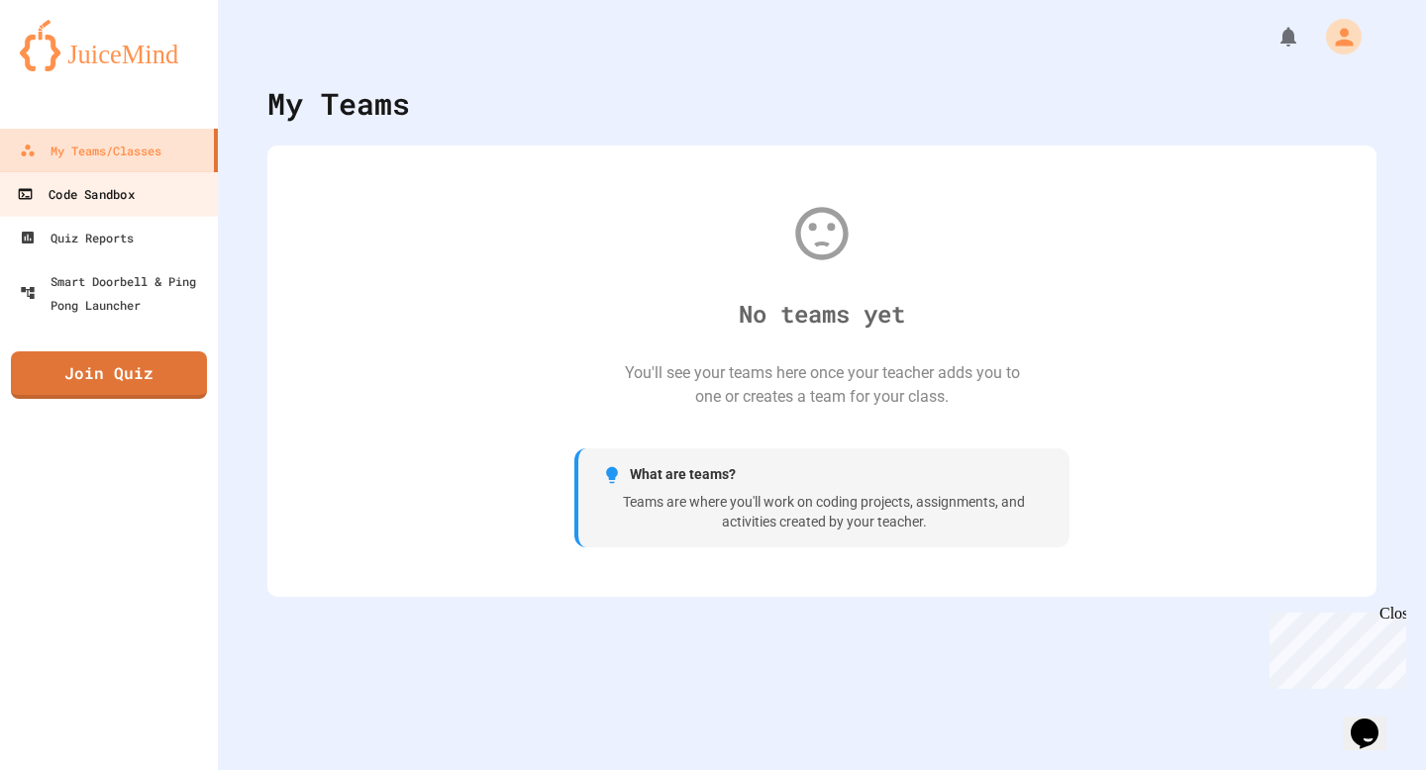
click at [118, 194] on div "Code Sandbox" at bounding box center [75, 194] width 117 height 25
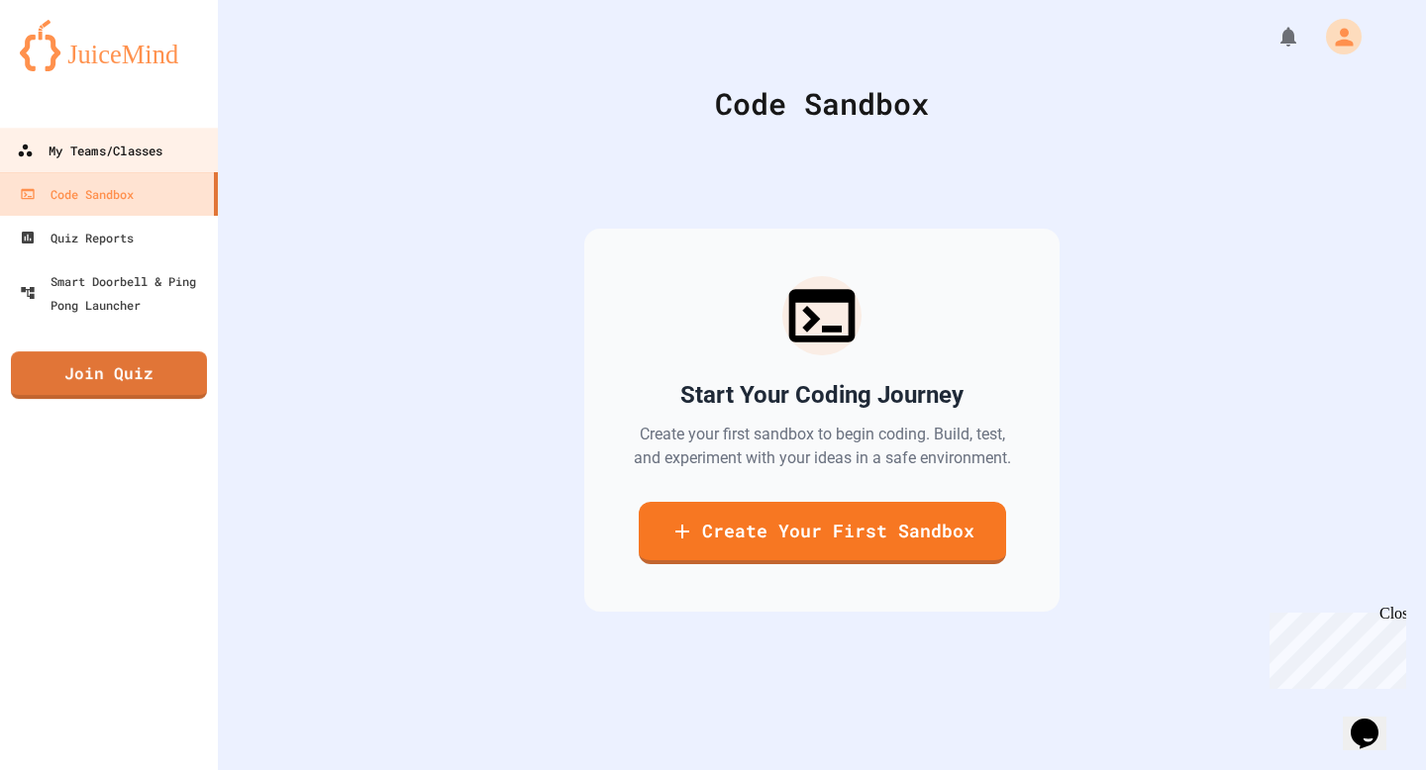
click at [102, 139] on div "My Teams/Classes" at bounding box center [90, 151] width 146 height 25
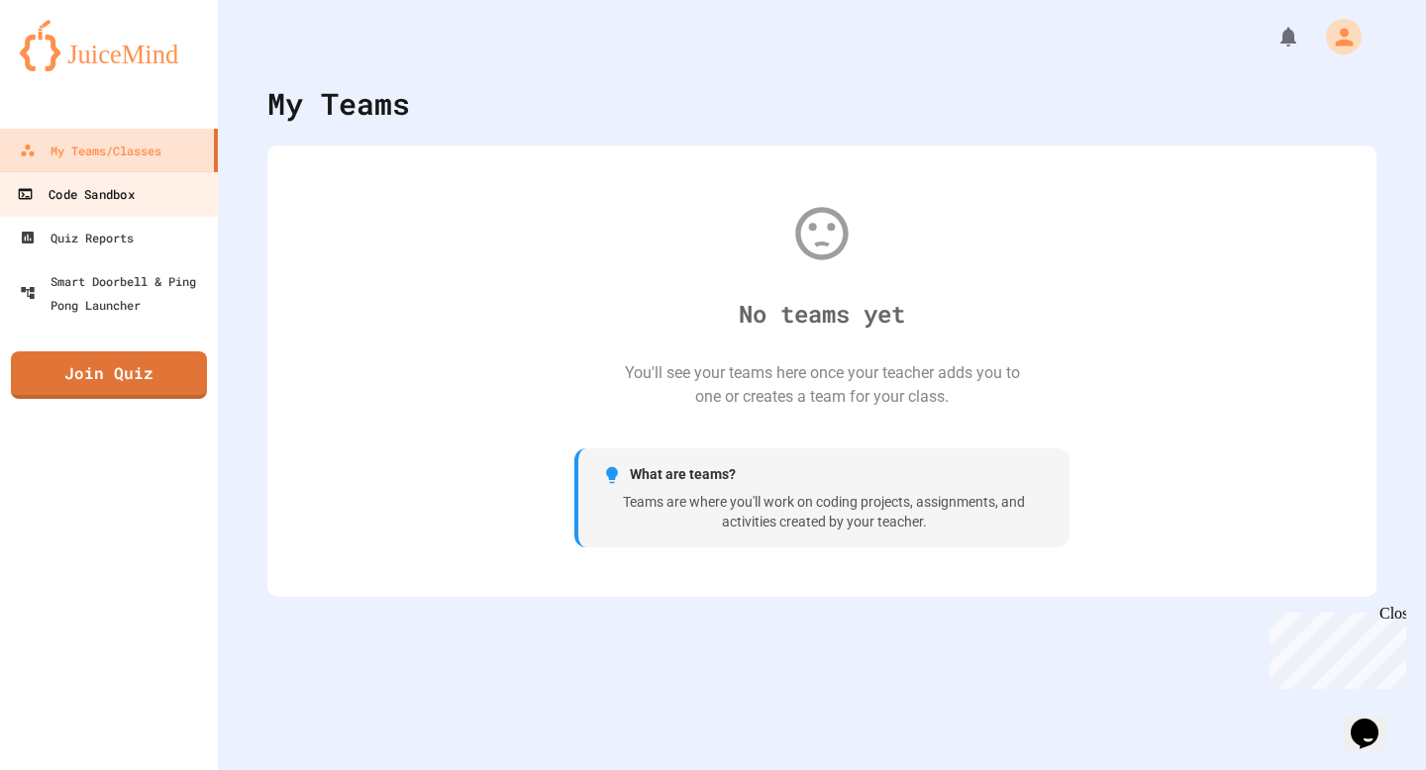
click at [173, 194] on link "Code Sandbox" at bounding box center [109, 193] width 225 height 45
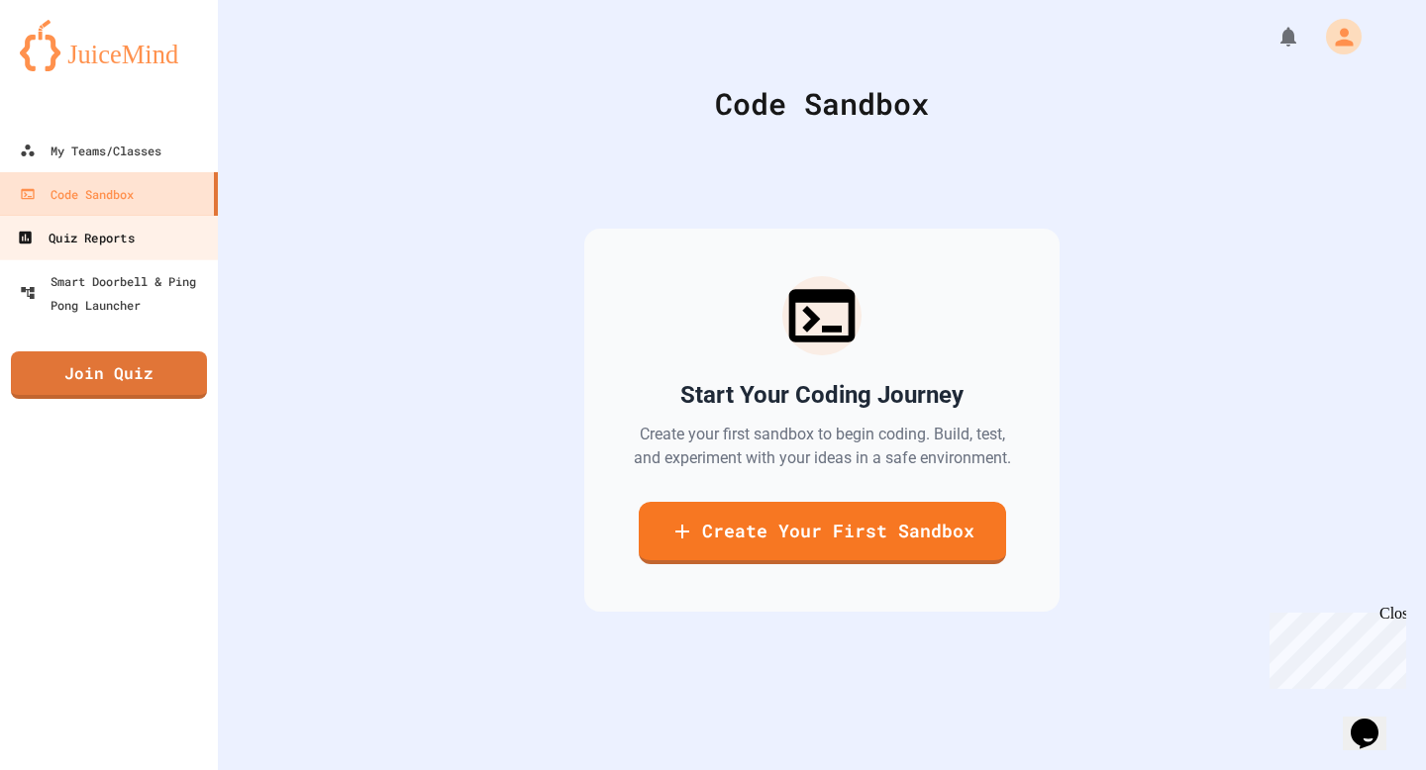
click at [160, 258] on link "Quiz Reports" at bounding box center [109, 237] width 225 height 45
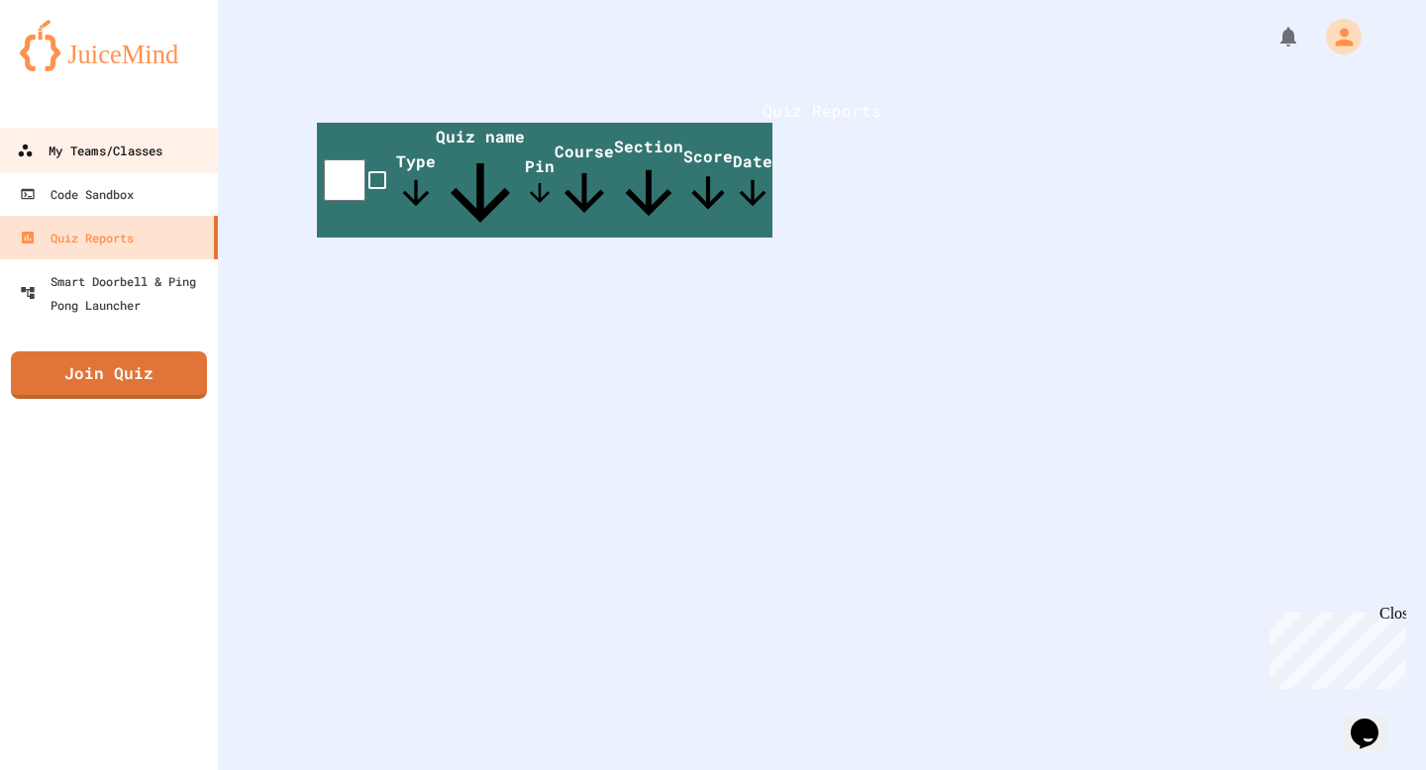
click at [147, 156] on div "My Teams/Classes" at bounding box center [90, 151] width 146 height 25
